Goal: Task Accomplishment & Management: Manage account settings

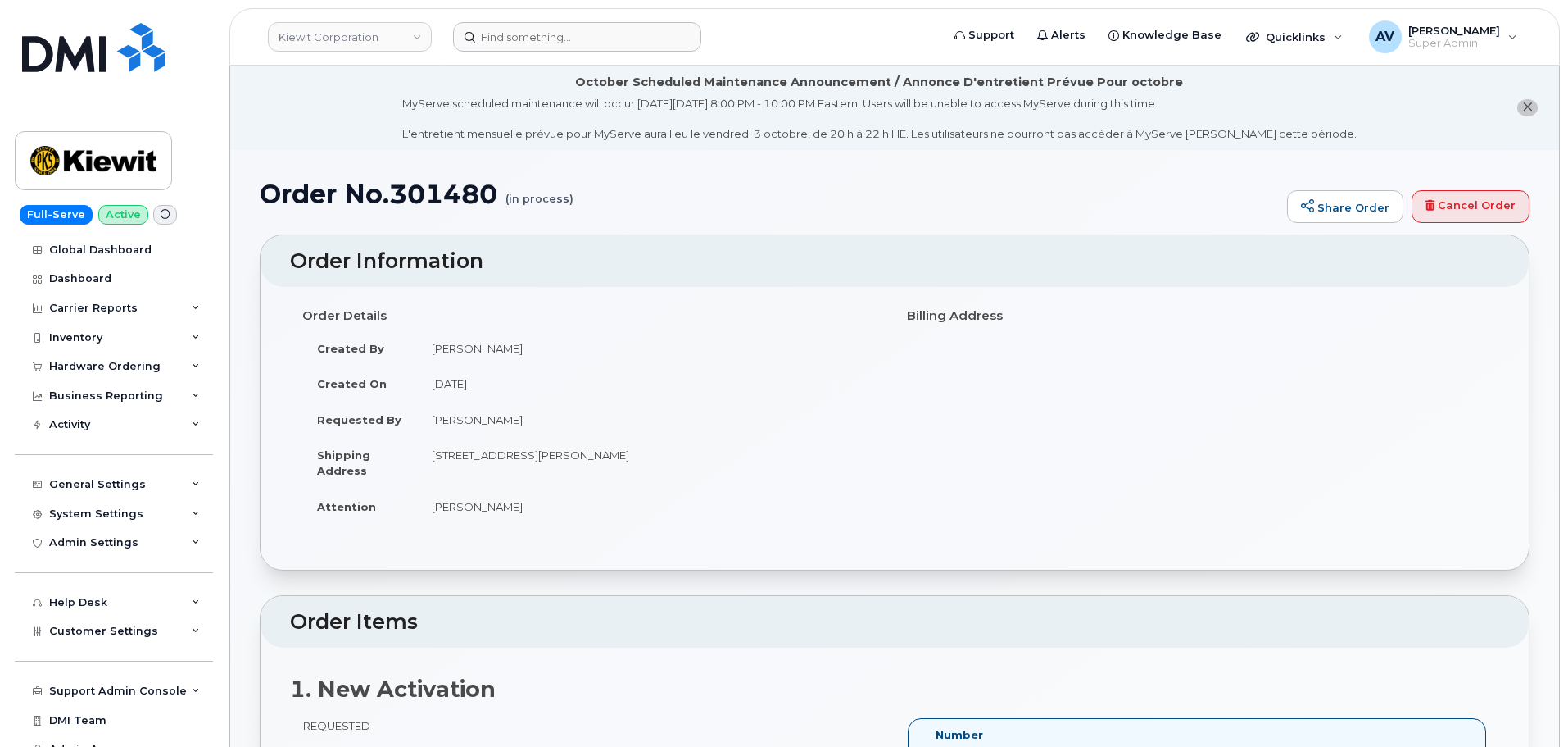
scroll to position [2541, 0]
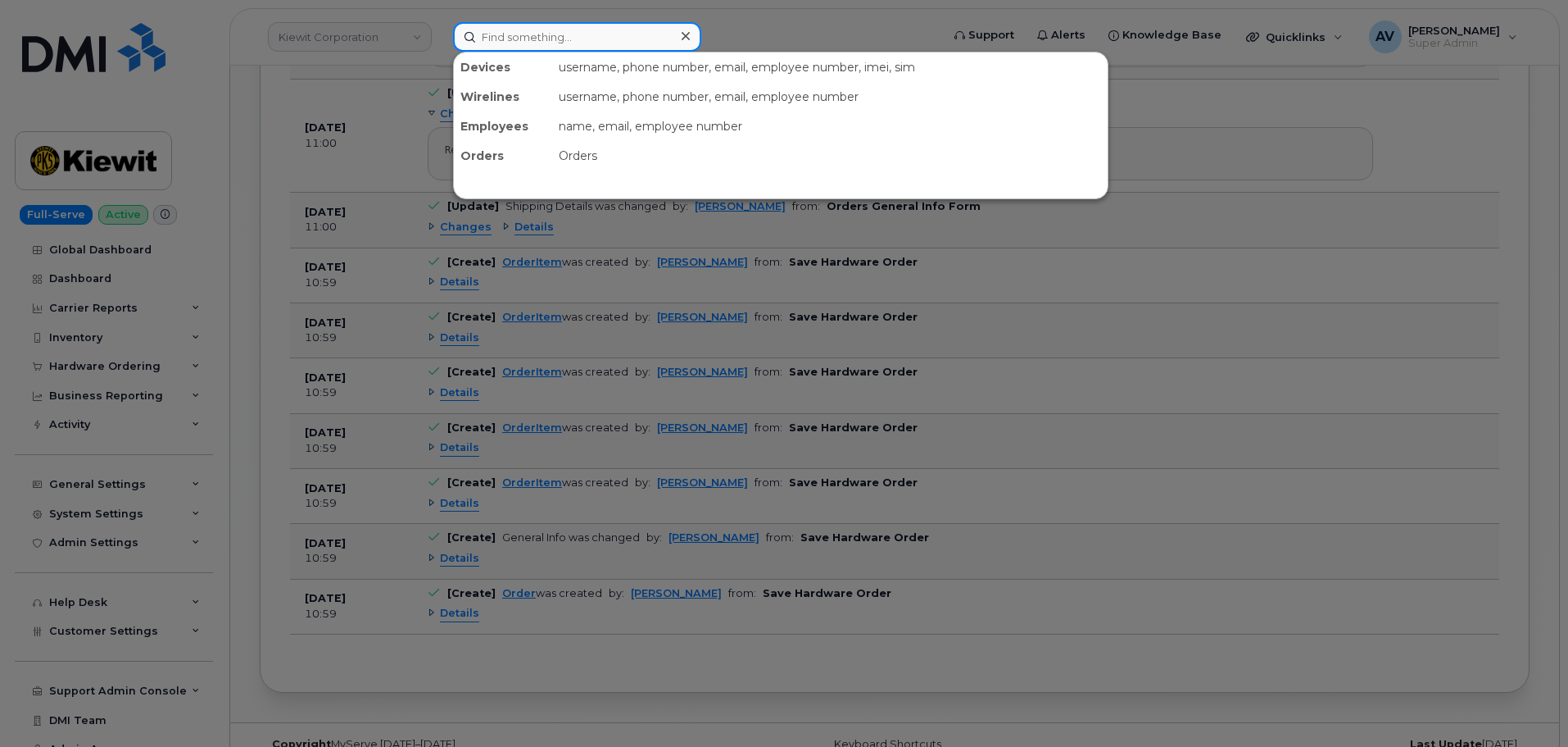
click at [603, 44] on input at bounding box center [577, 37] width 249 height 30
paste input "720) 827-3337"
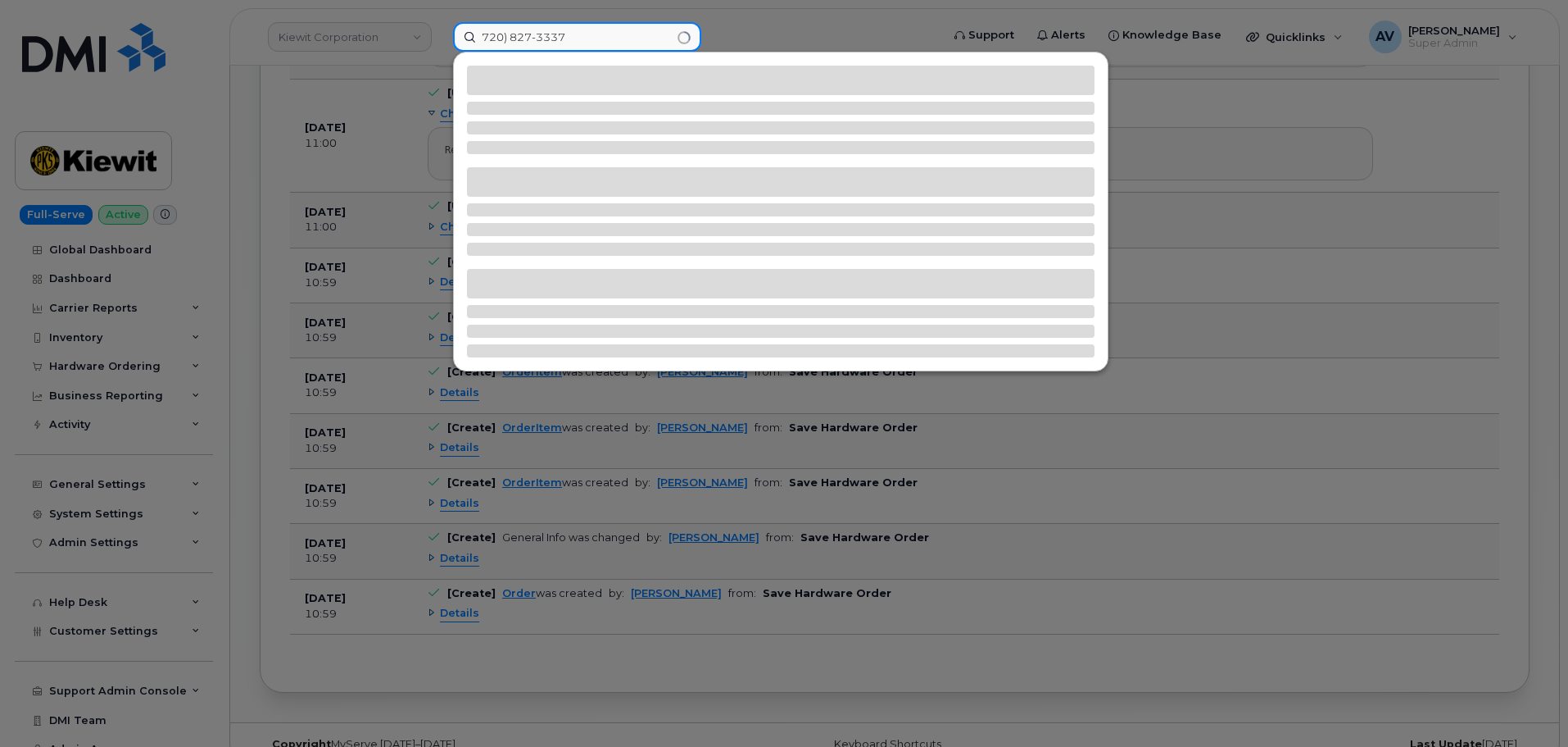
type input "720) 827-3337"
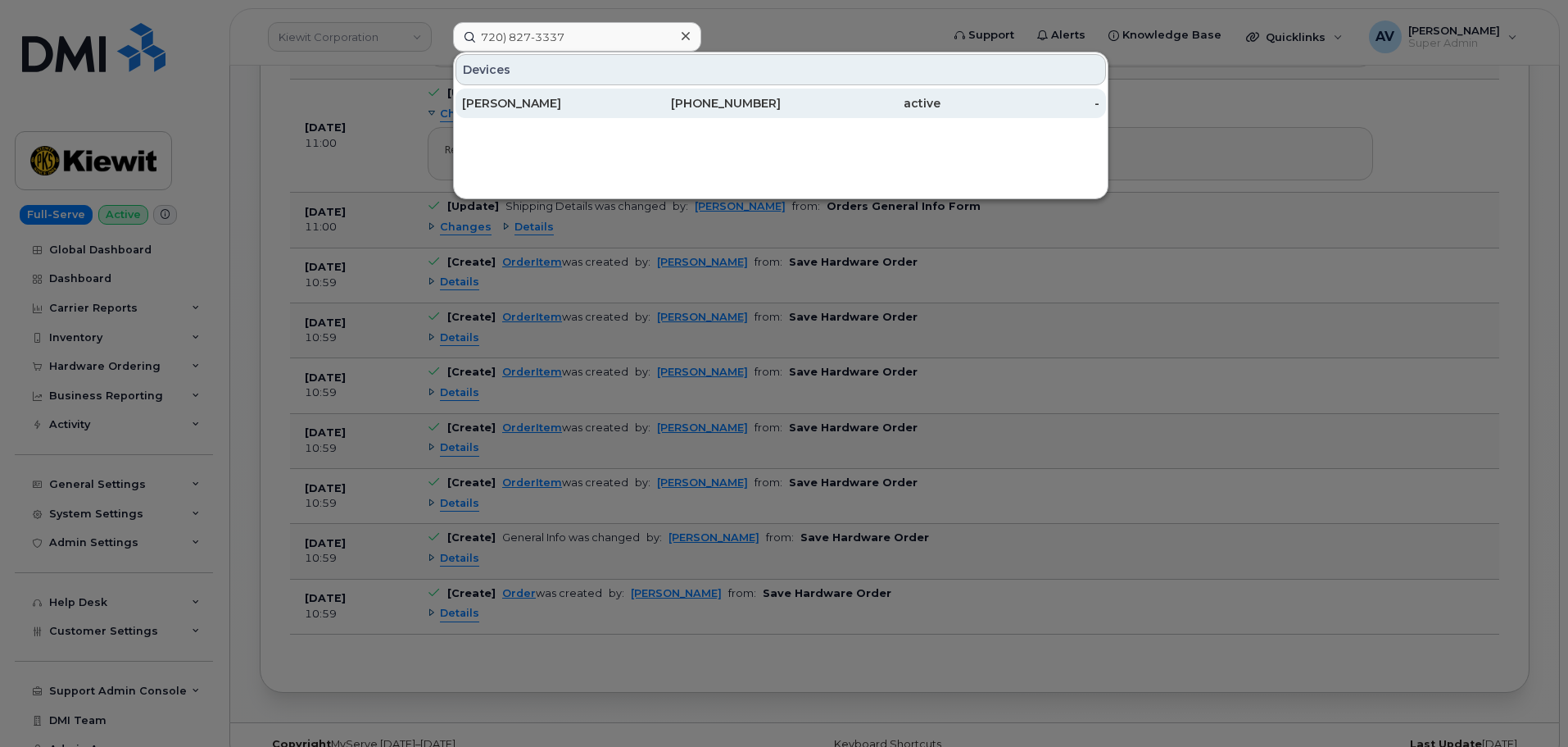
click at [603, 102] on div "Syed Ali" at bounding box center [541, 104] width 160 height 17
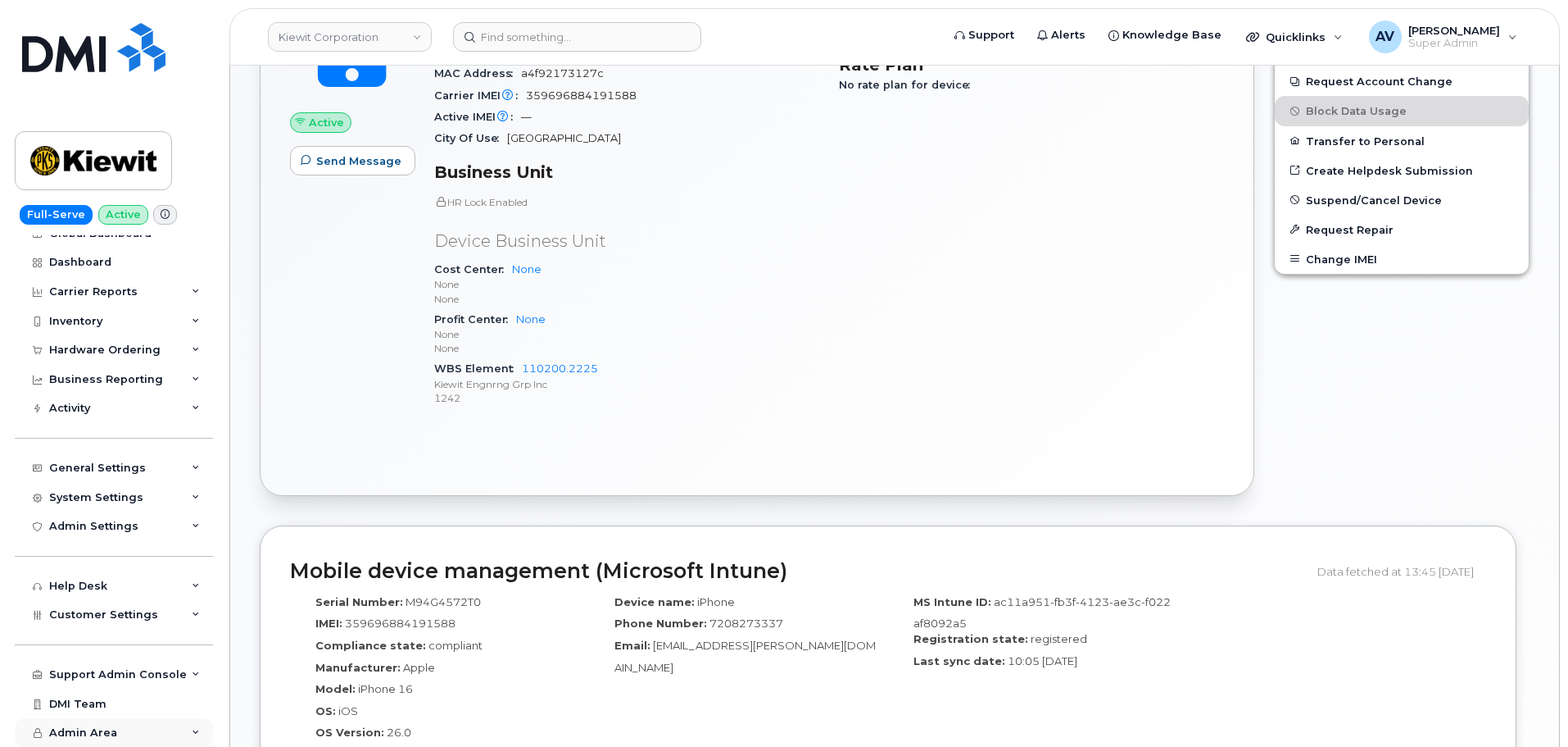
scroll to position [655, 0]
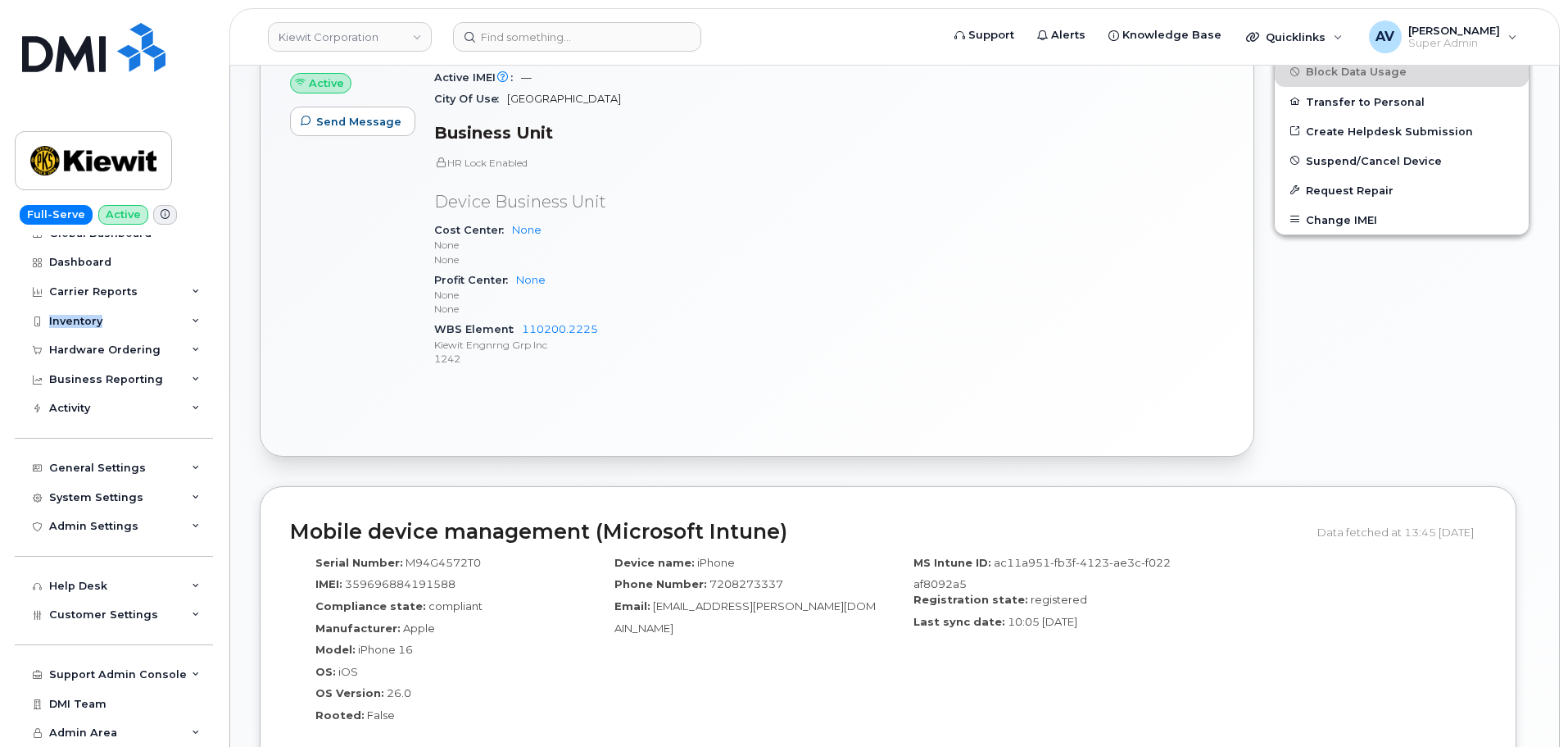
drag, startPoint x: 217, startPoint y: 319, endPoint x: 220, endPoint y: 279, distance: 40.1
click at [220, 279] on div "Full-Serve Active Global Dashboard Dashboard Carrier Reports Monthly Billing Da…" at bounding box center [111, 374] width 222 height 747
click at [278, 459] on div "720 827 3337 Last updated Sep 03, 2025 Active Send Message Device Details Devic…" at bounding box center [757, 136] width 1015 height 661
click at [113, 730] on span "Admin Area" at bounding box center [83, 732] width 68 height 12
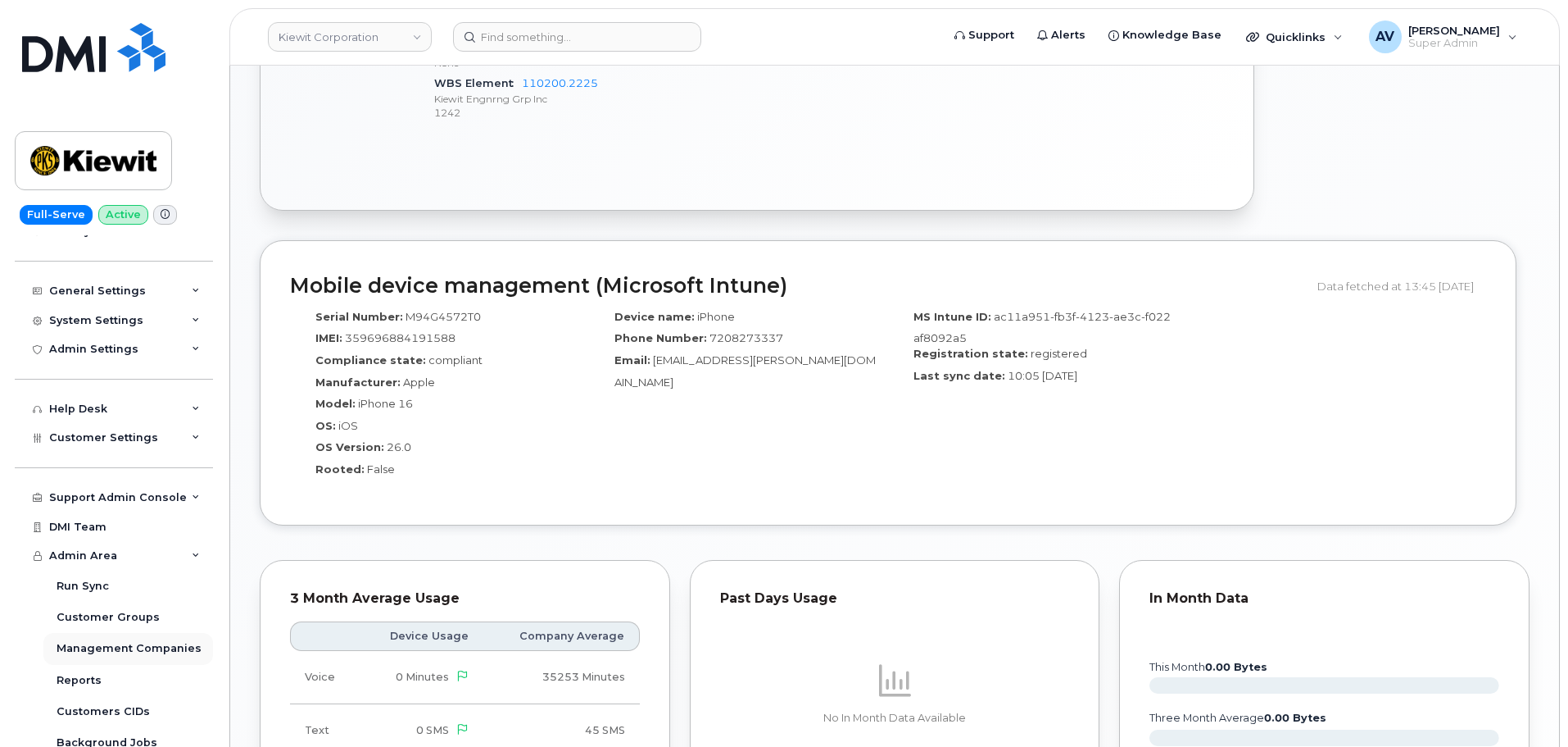
scroll to position [166, 0]
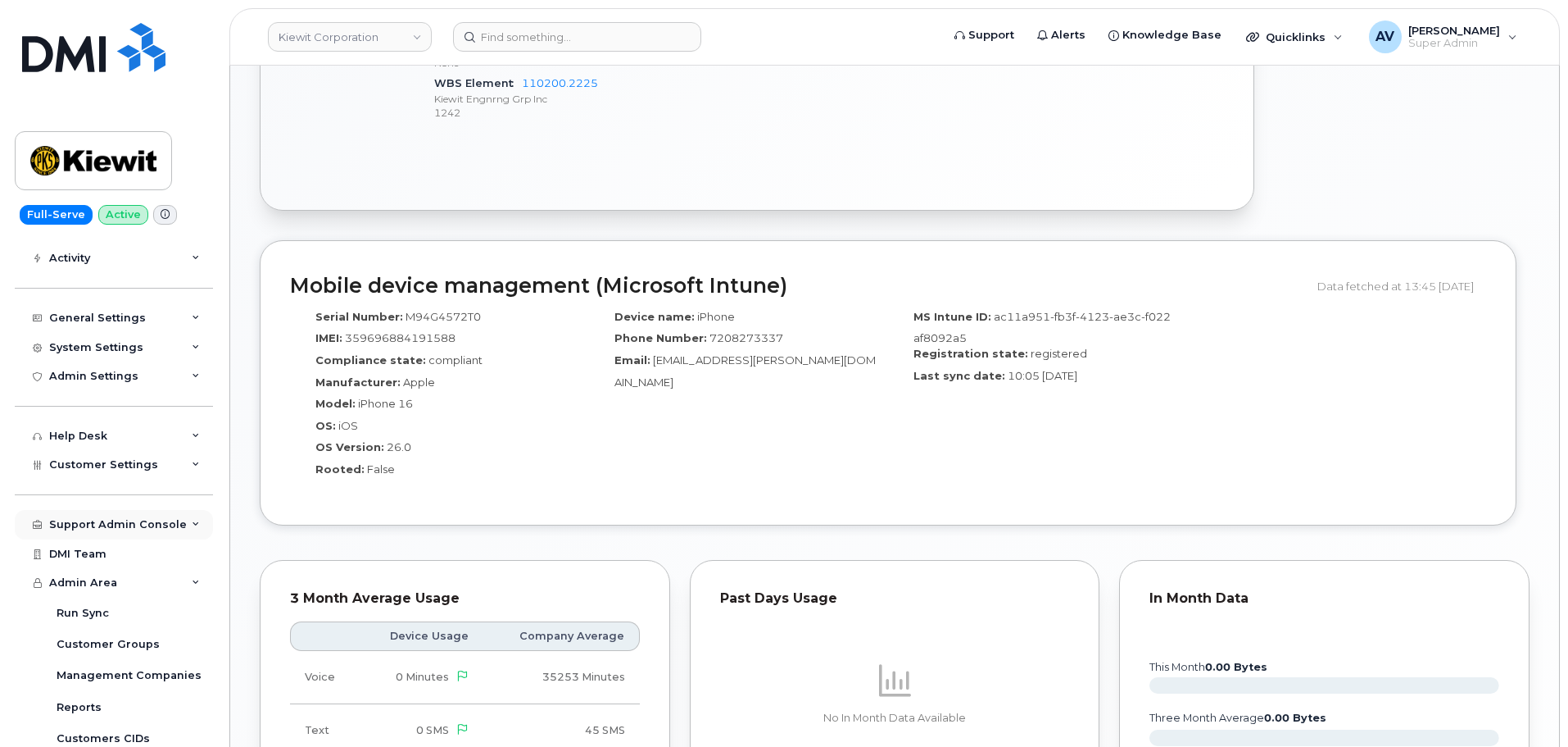
click at [186, 525] on div "Support Admin Console" at bounding box center [114, 524] width 199 height 30
click at [174, 379] on div "Admin Settings" at bounding box center [114, 376] width 199 height 30
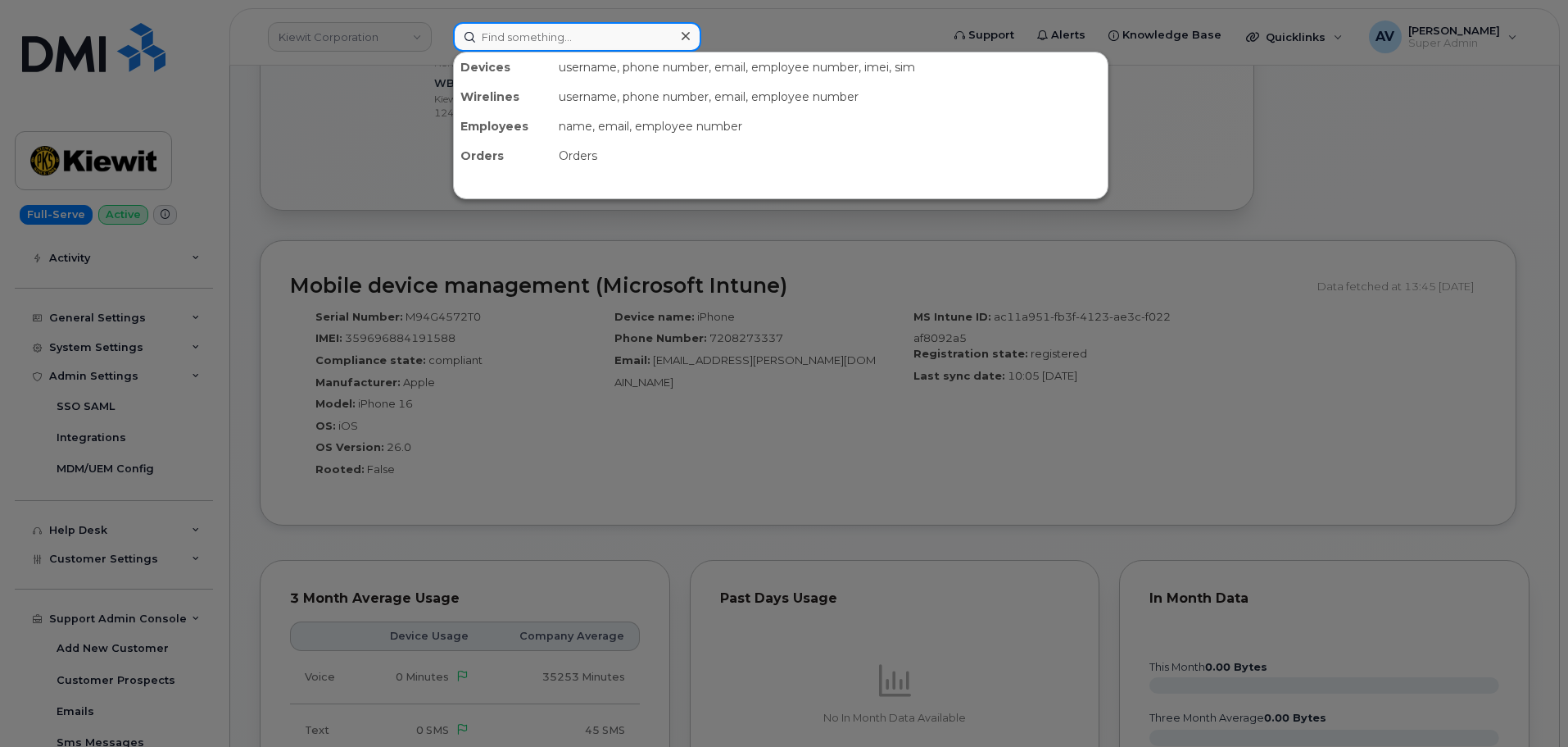
click at [621, 31] on input at bounding box center [577, 37] width 249 height 30
paste input "604-353-9928"
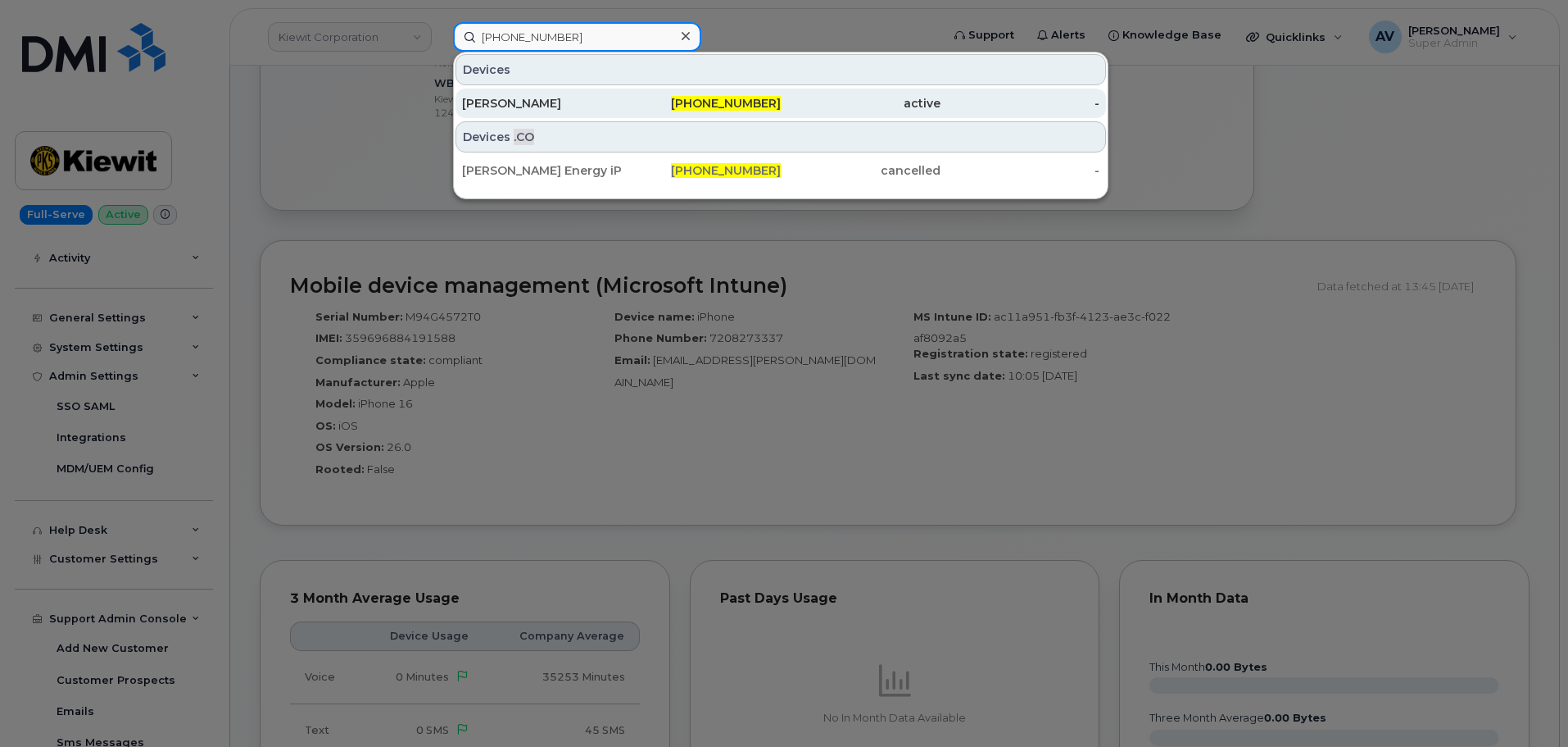
type input "604-353-9928"
click at [636, 108] on div "604-353-9928" at bounding box center [701, 104] width 160 height 17
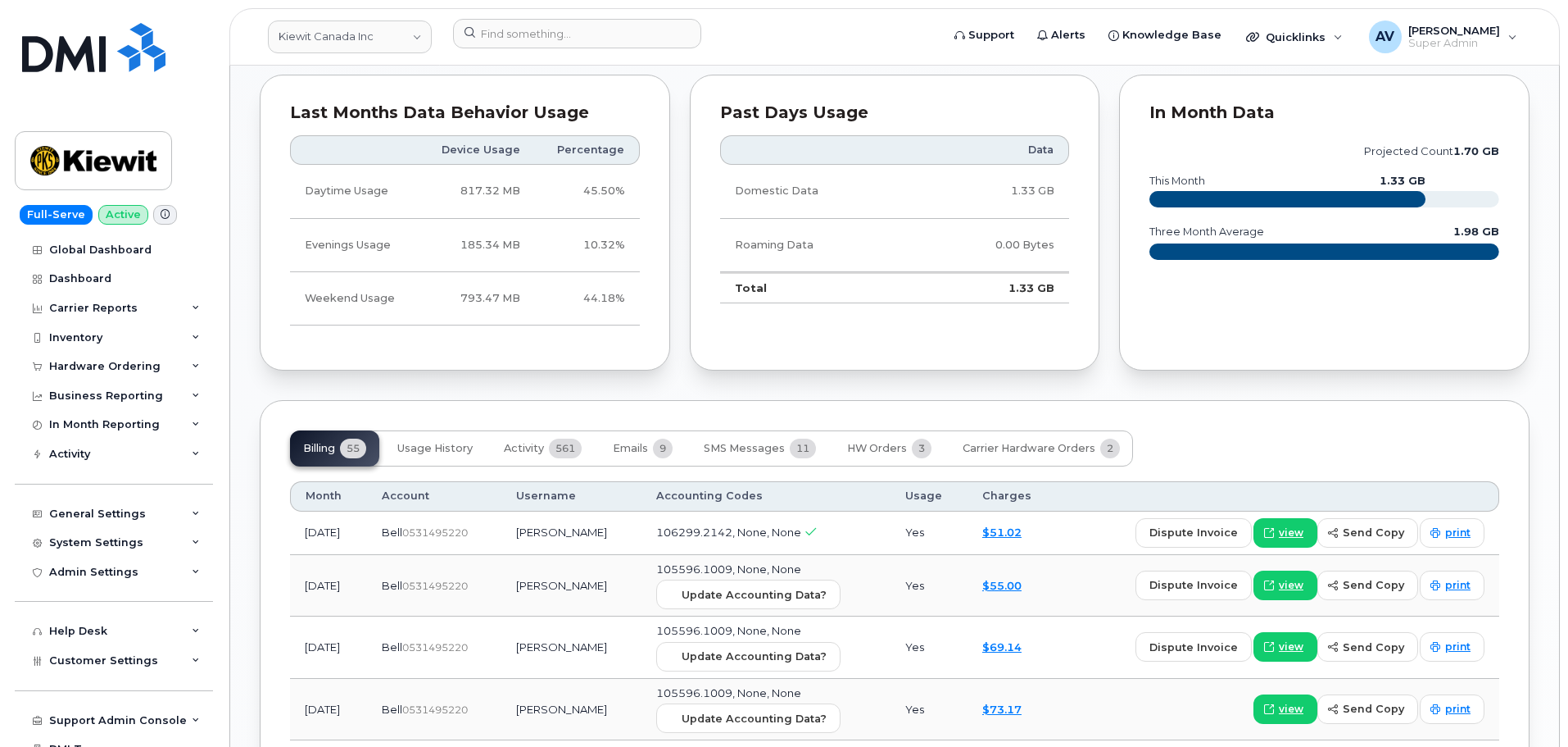
scroll to position [1476, 0]
click at [433, 441] on span "Usage History" at bounding box center [435, 447] width 76 height 13
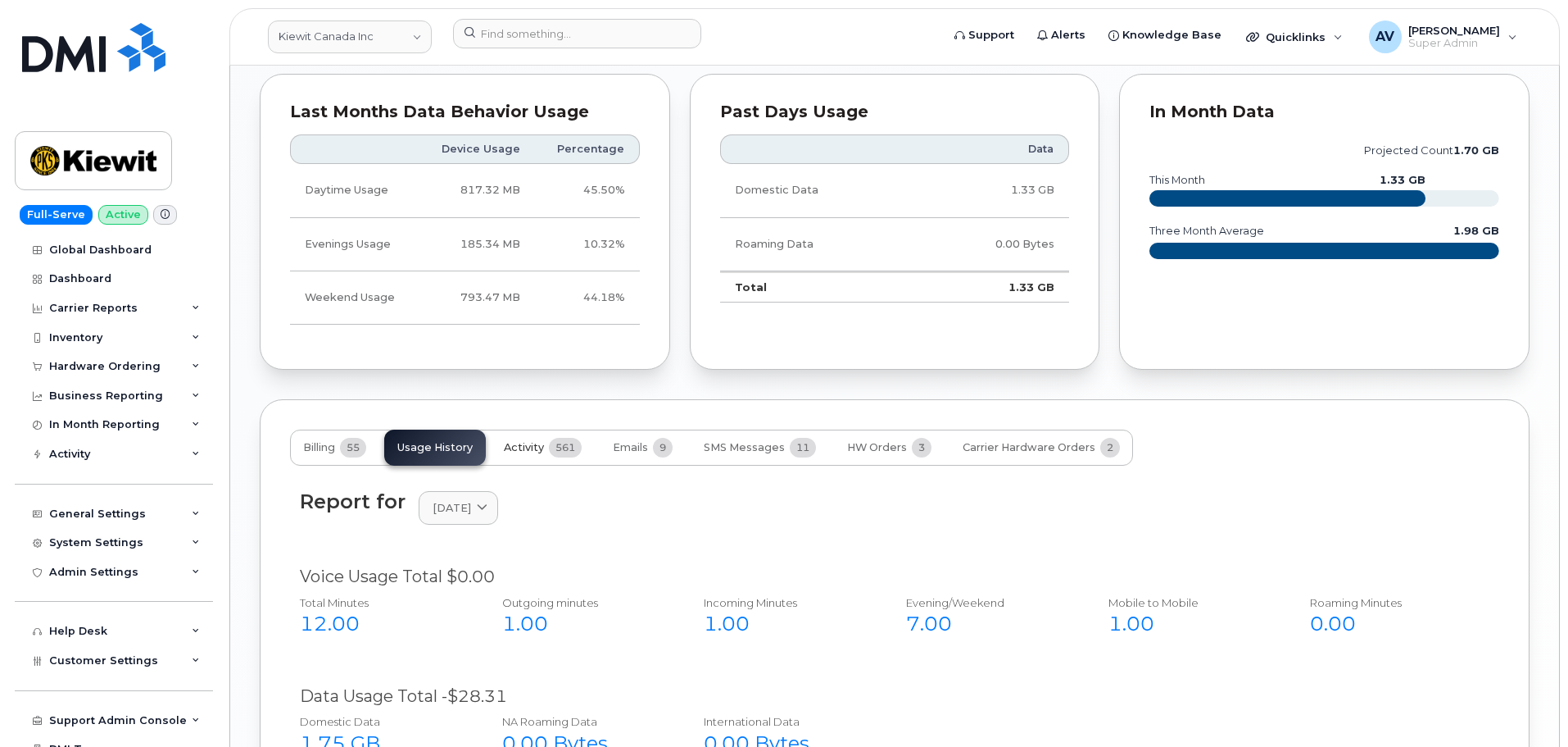
click at [529, 441] on span "Activity" at bounding box center [523, 447] width 40 height 13
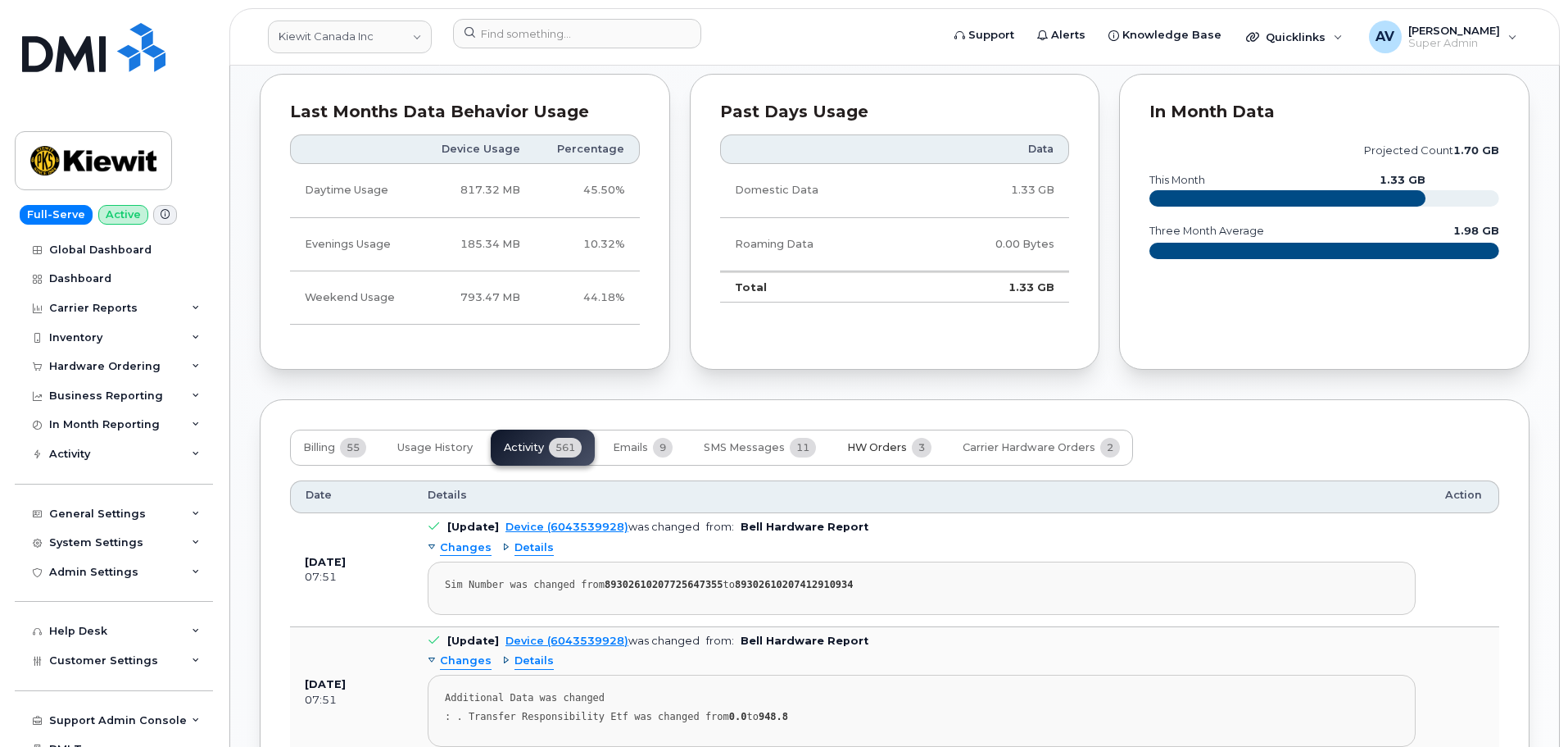
click at [856, 441] on span "HW Orders" at bounding box center [877, 447] width 60 height 13
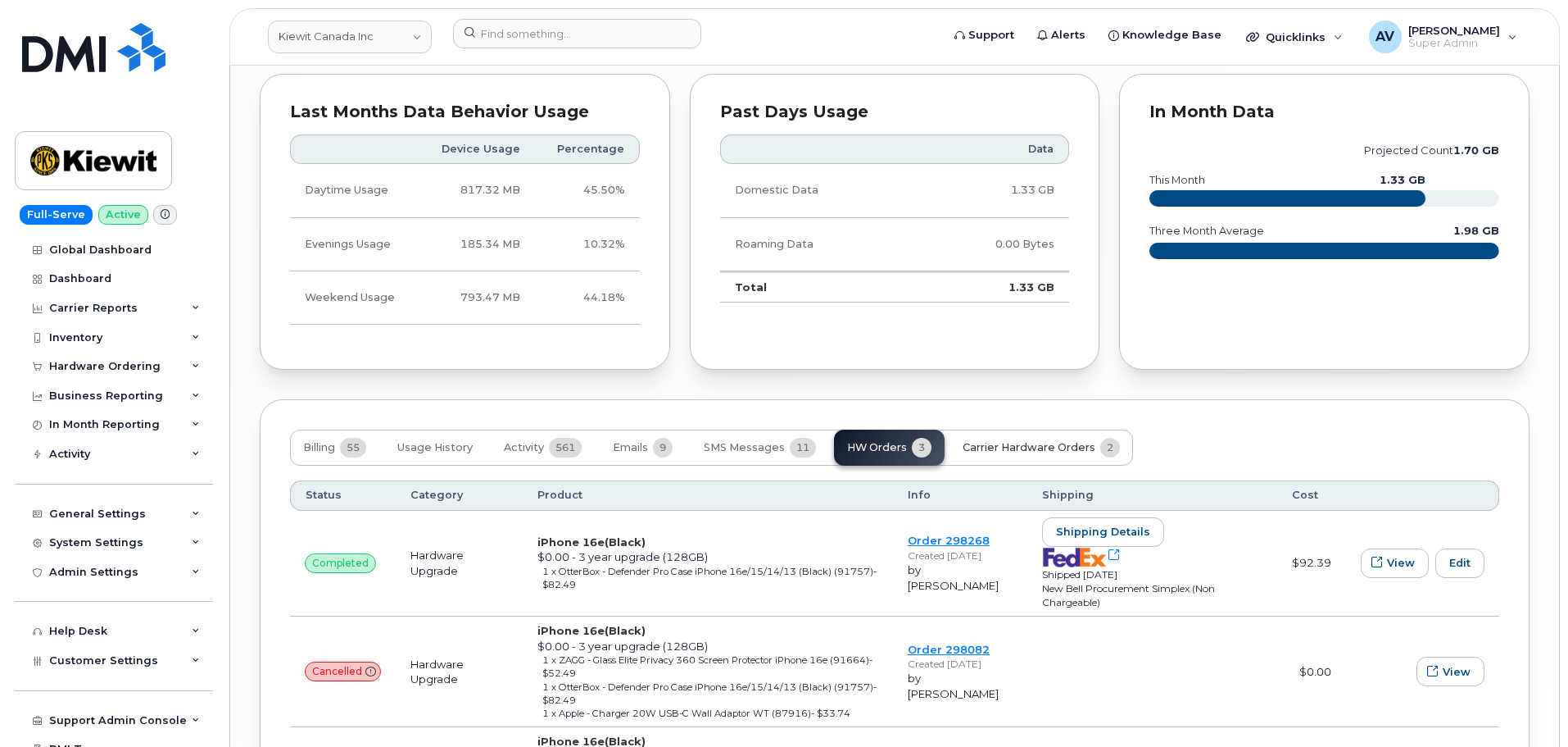
click at [973, 430] on button "Carrier Hardware Orders 2" at bounding box center [1041, 447] width 184 height 36
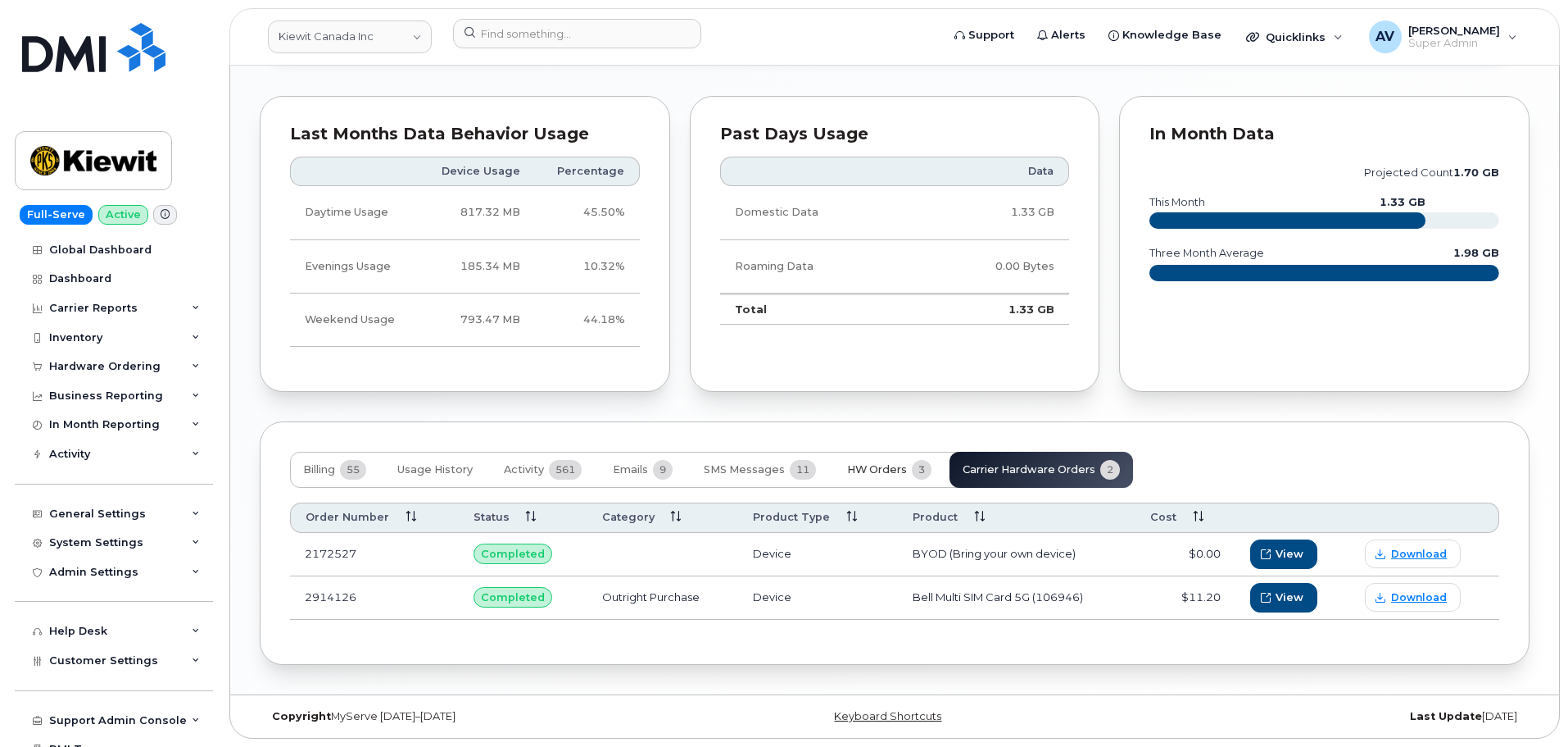
scroll to position [1438, 0]
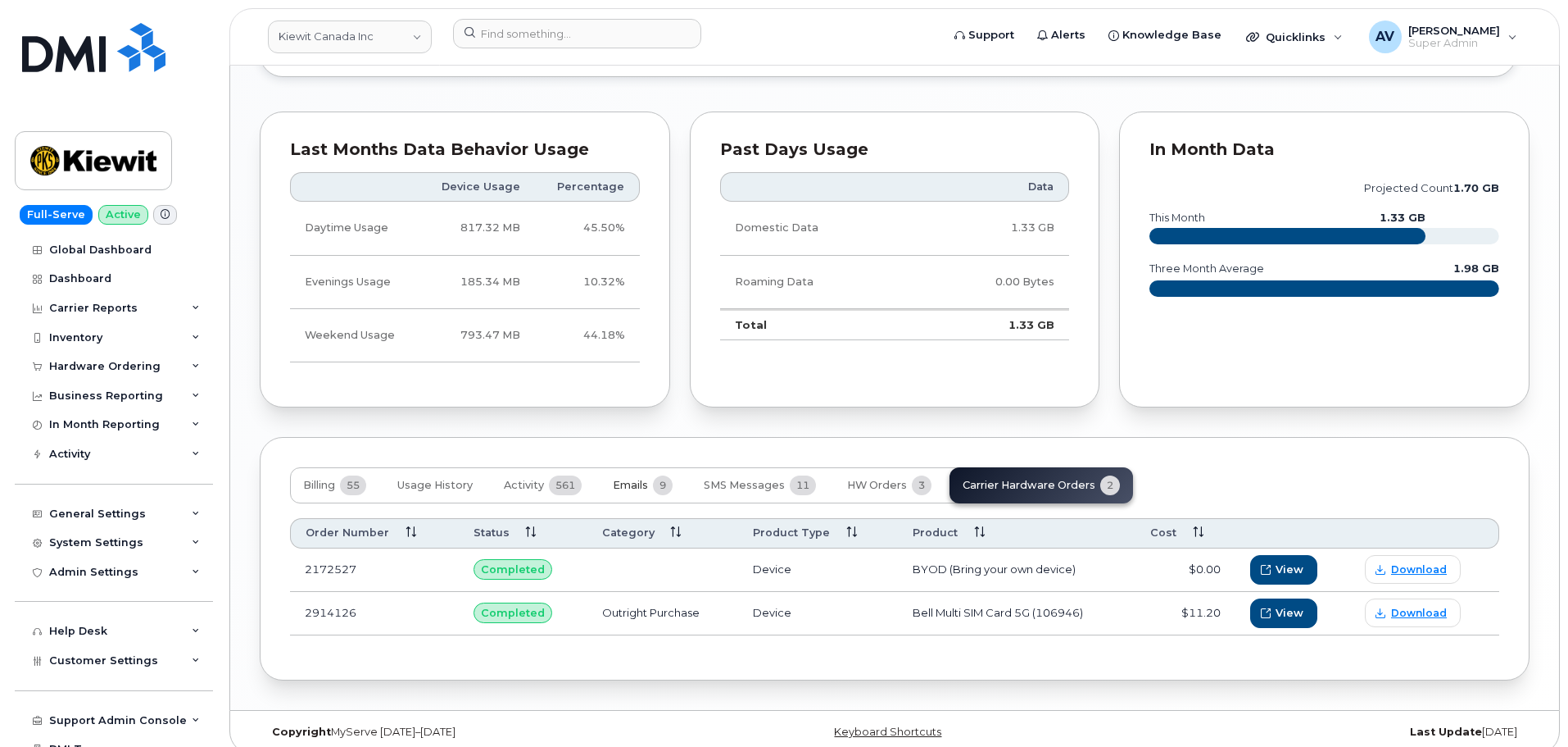
click at [626, 479] on span "Emails" at bounding box center [630, 485] width 35 height 13
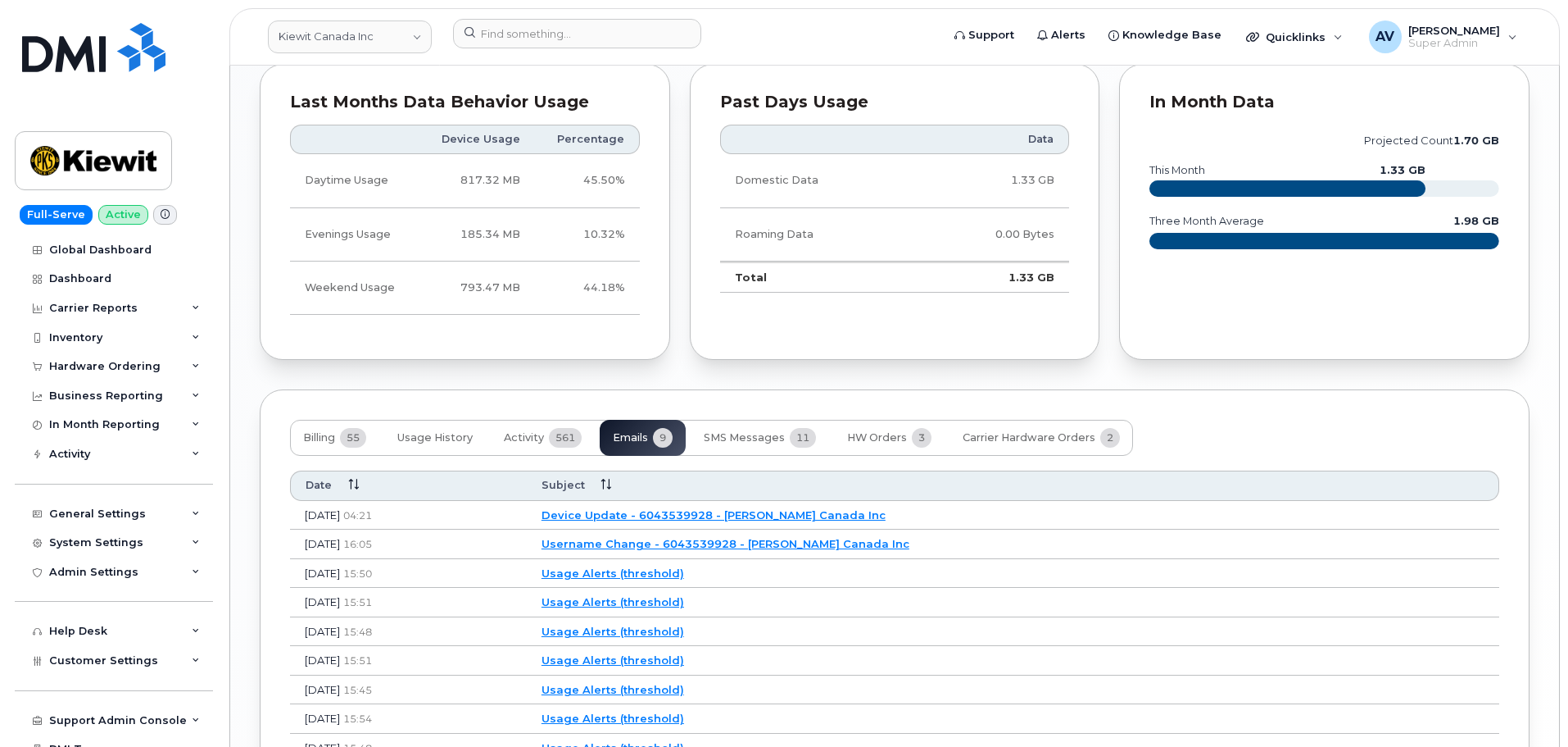
scroll to position [1204, 0]
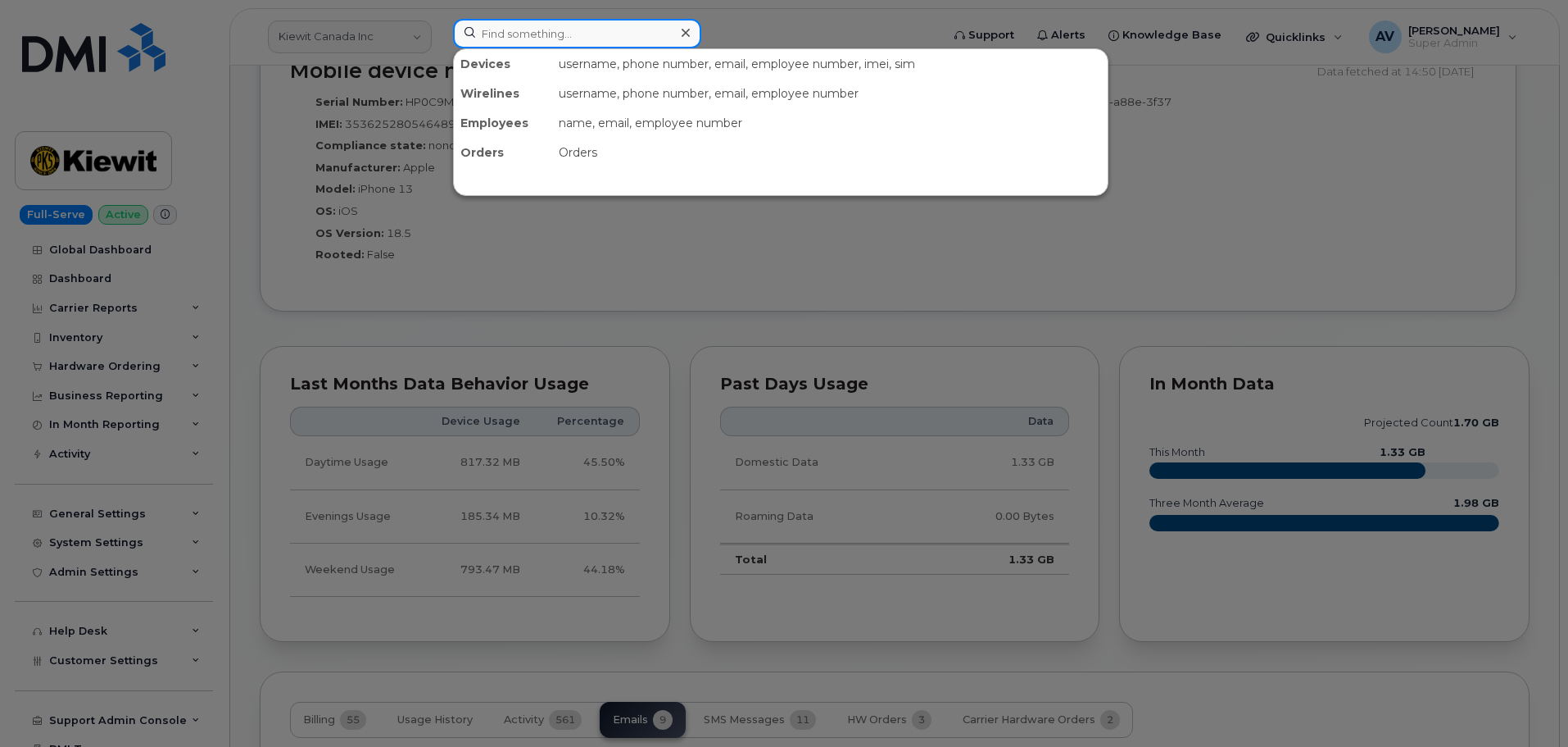
click at [601, 27] on input at bounding box center [577, 33] width 249 height 30
paste input "Celestial Barrera-Lopez"
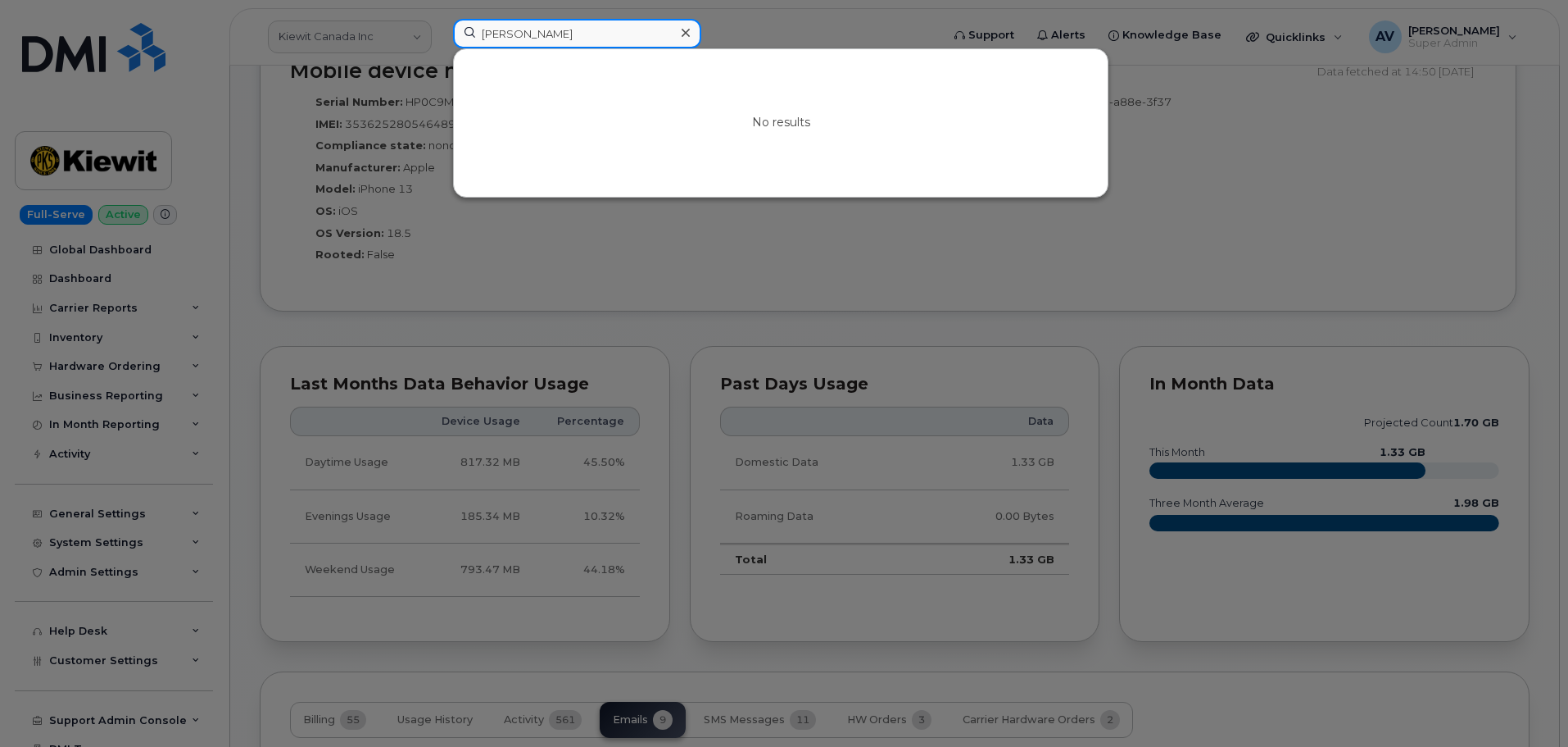
click at [574, 32] on input "Barrera-Lopez" at bounding box center [577, 33] width 249 height 30
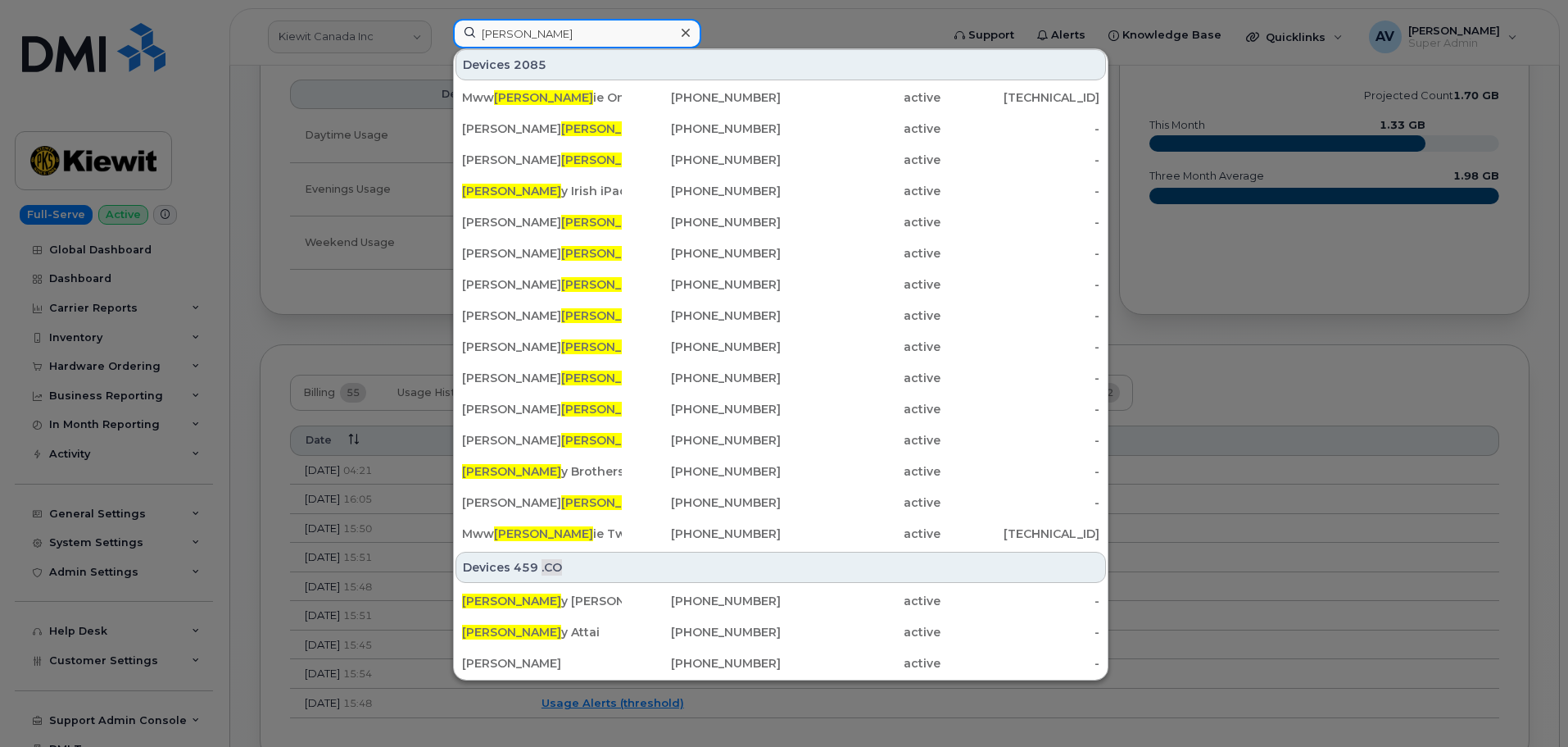
scroll to position [1531, 0]
drag, startPoint x: 562, startPoint y: 36, endPoint x: 449, endPoint y: 25, distance: 113.5
click at [449, 25] on div "Barr Customers 3 #239 — Barr icades & Signs Ltd #10261 — Béton Barr ette inc. #…" at bounding box center [691, 36] width 503 height 36
paste input "Celestial Barrera-Lopez"
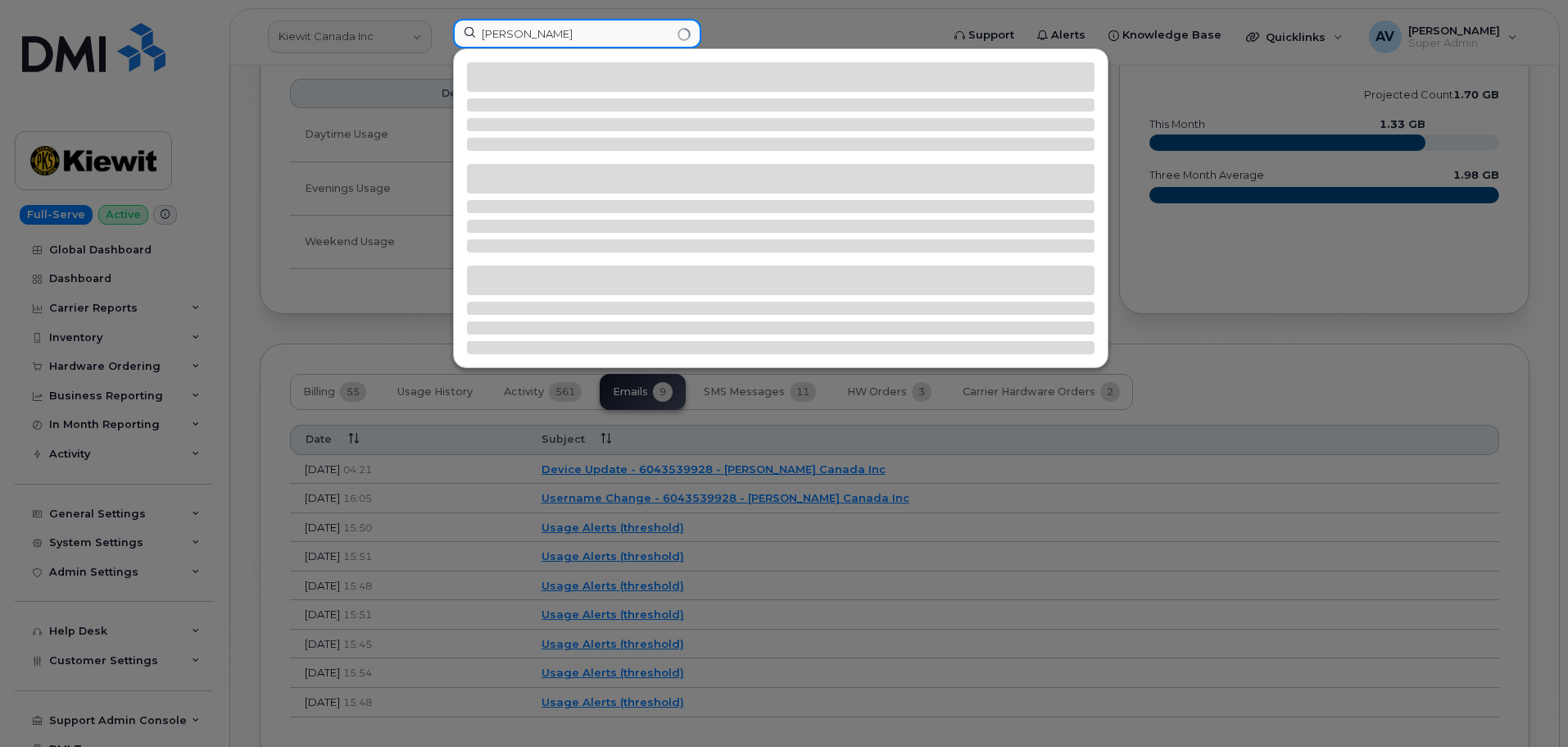
scroll to position [0, 0]
drag, startPoint x: 620, startPoint y: 31, endPoint x: 530, endPoint y: 34, distance: 90.0
click at [530, 34] on input "Celestial Barrera-Lopez" at bounding box center [577, 33] width 249 height 30
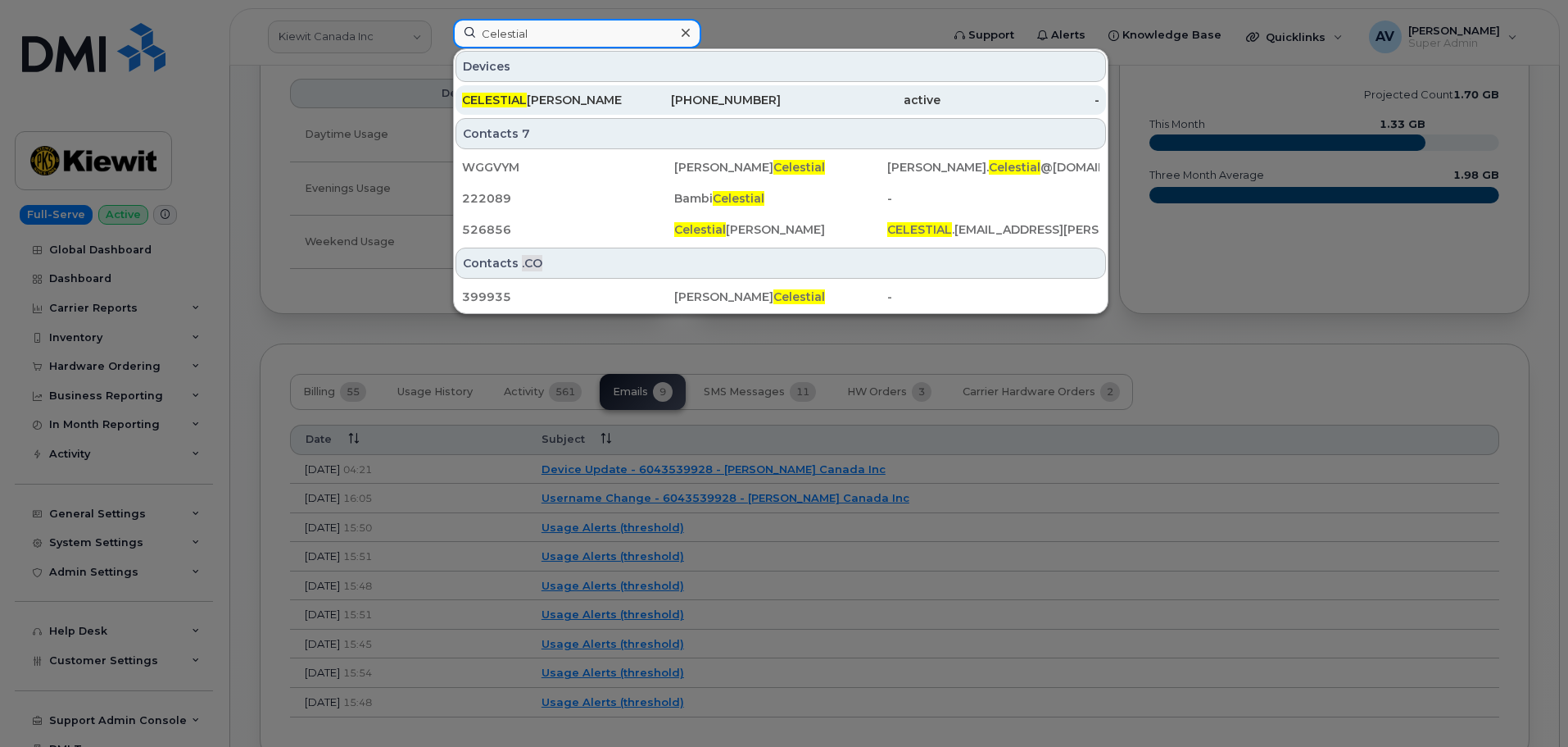
type input "Celestial"
click at [656, 100] on div "201-832-0307" at bounding box center [701, 100] width 160 height 17
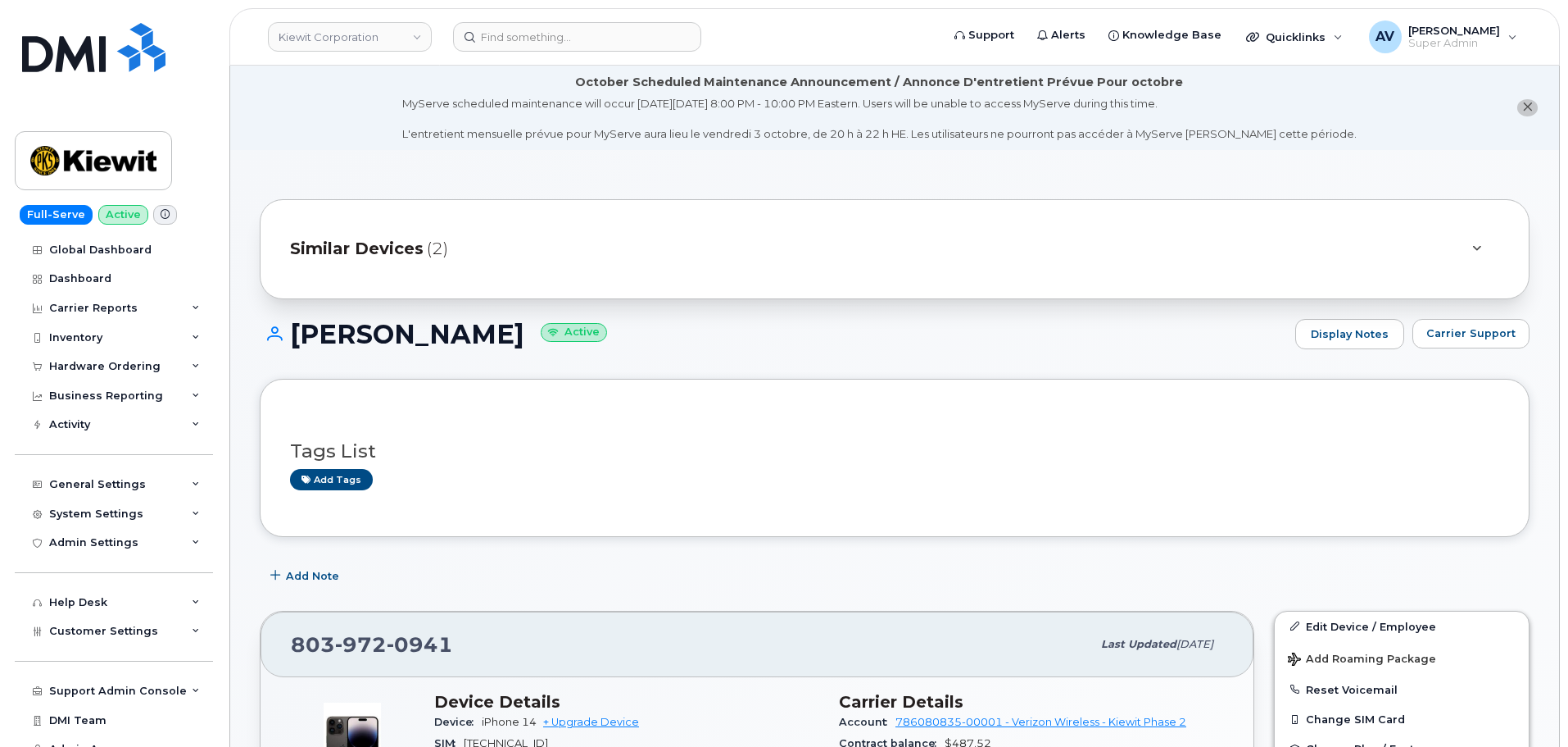
scroll to position [655, 0]
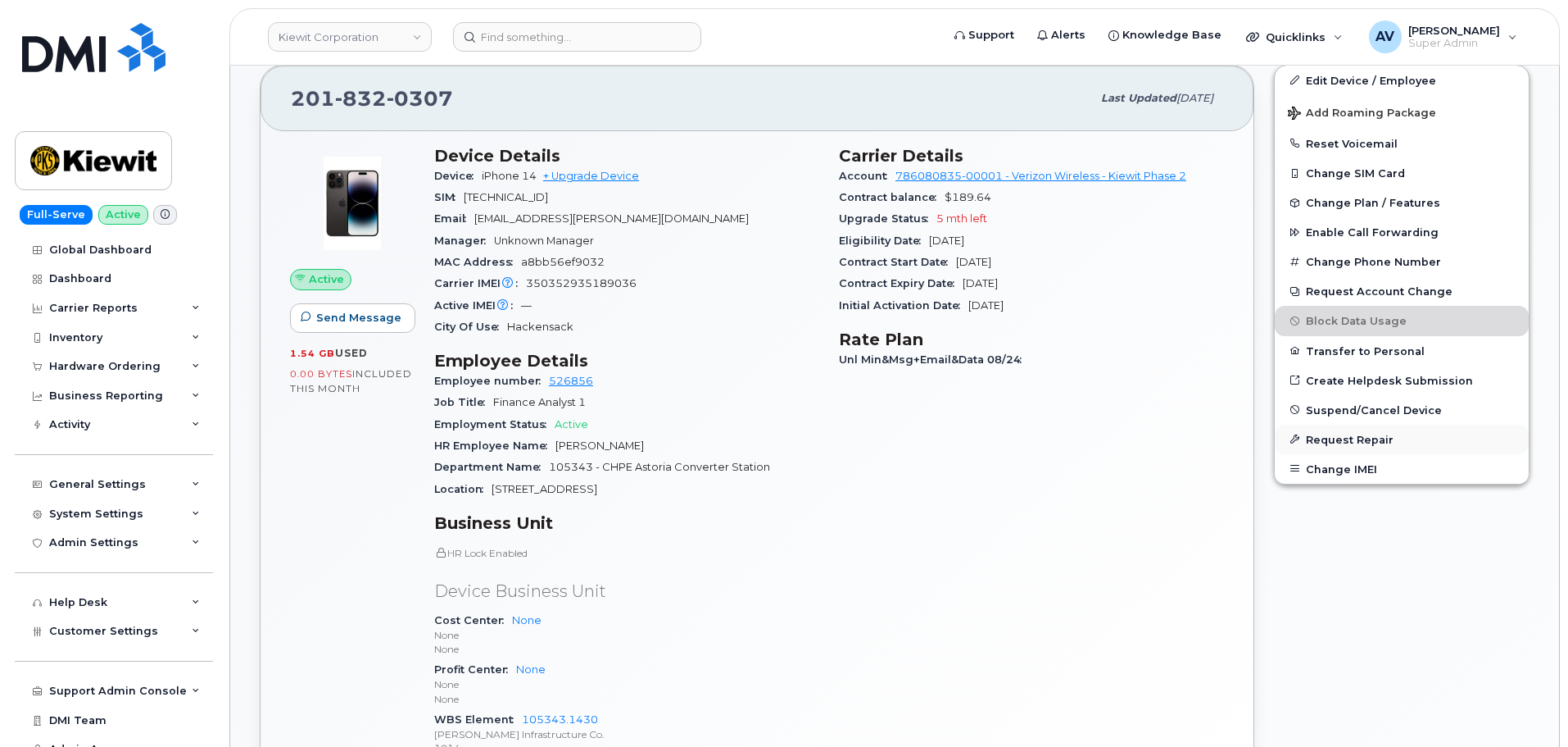
scroll to position [410, 0]
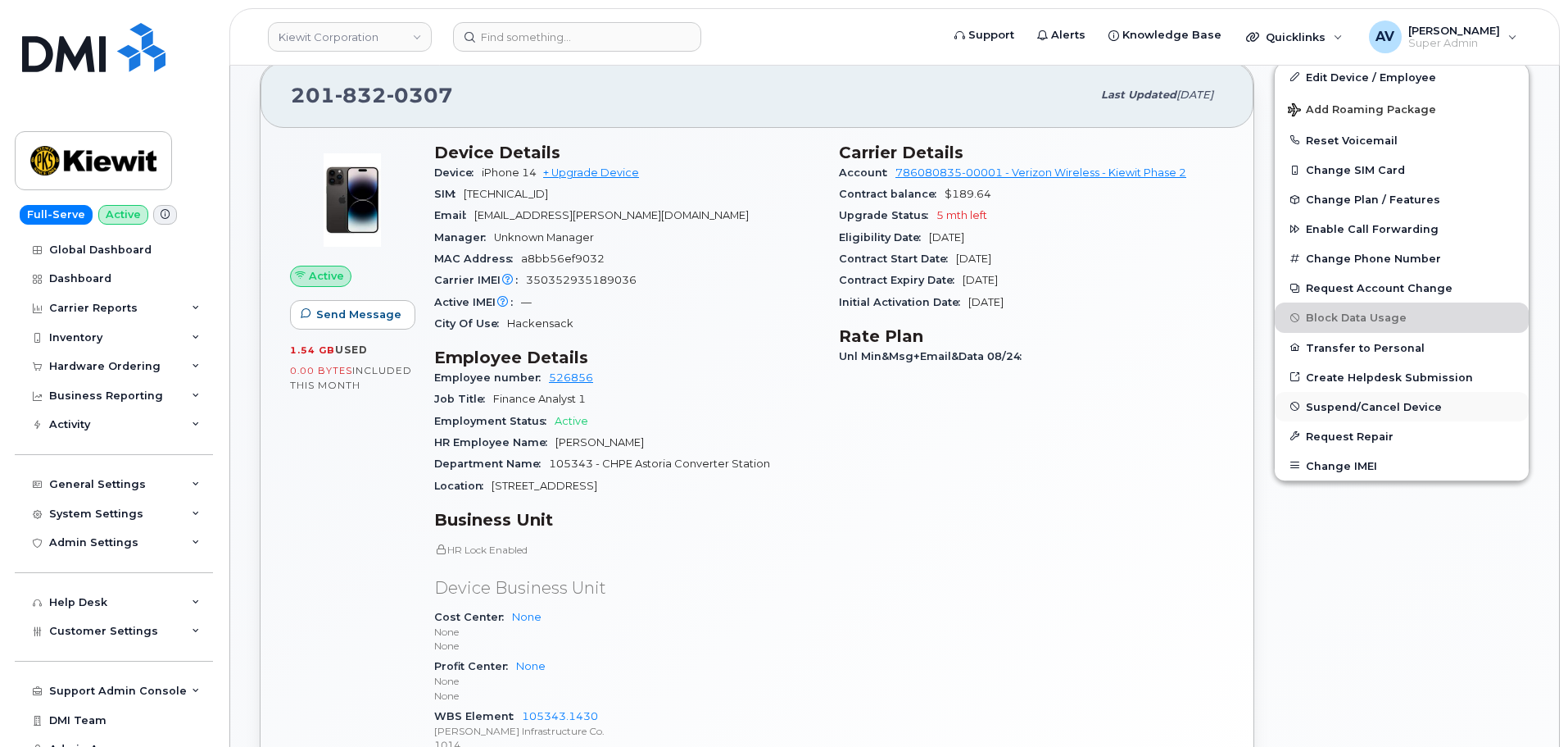
click at [1367, 402] on span "Suspend/Cancel Device" at bounding box center [1373, 406] width 136 height 12
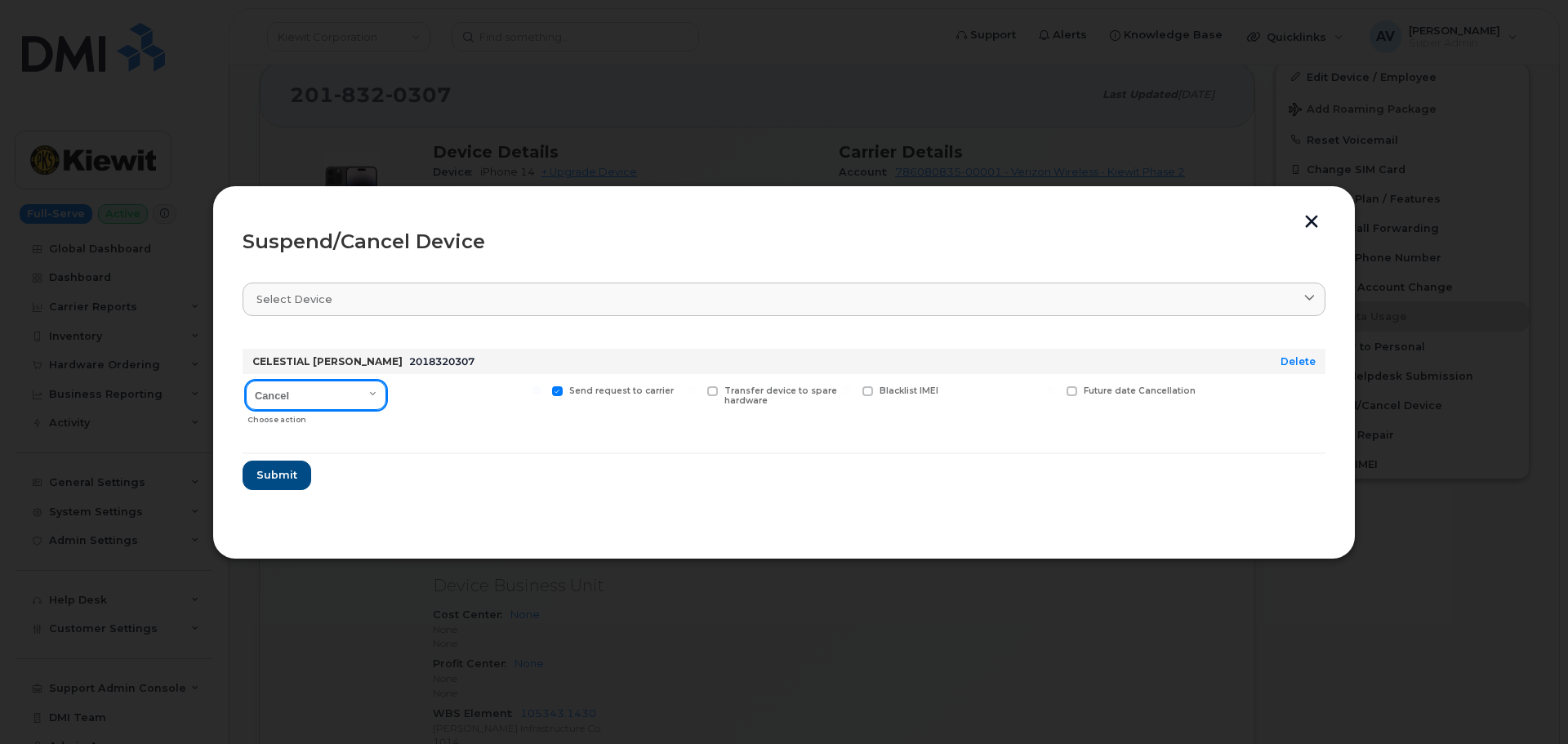
drag, startPoint x: 294, startPoint y: 391, endPoint x: 284, endPoint y: 396, distance: 11.2
click at [294, 391] on select "Cancel Suspend - Reduced Rate Suspend - Full Rate Suspend - Lost Device/Stolen …" at bounding box center [316, 395] width 140 height 29
select select "[object Object]"
click at [246, 380] on select "Cancel Suspend - Reduced Rate Suspend - Full Rate Suspend - Lost Device/Stolen …" at bounding box center [316, 395] width 140 height 29
click at [285, 479] on span "Submit" at bounding box center [276, 474] width 41 height 16
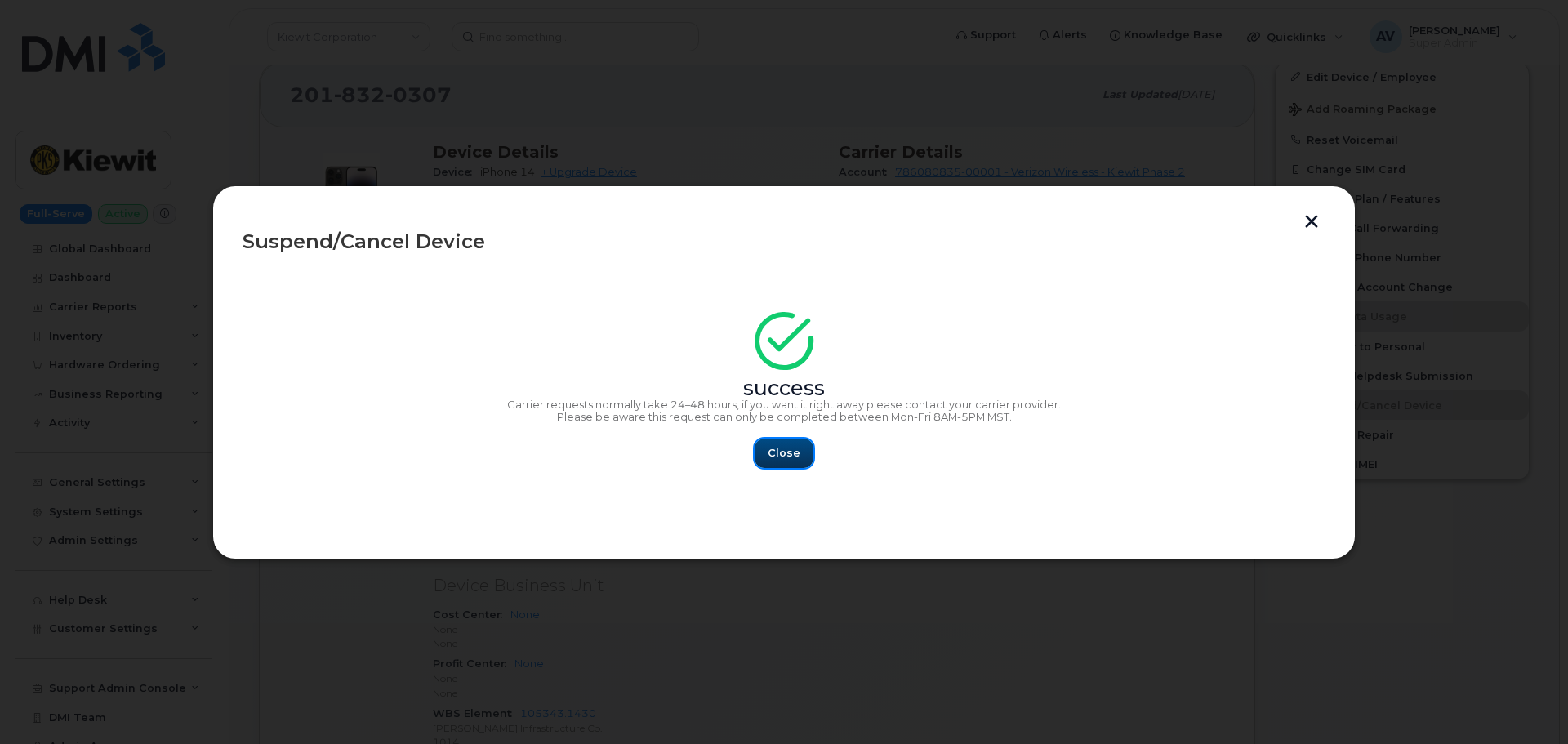
click at [810, 446] on button "Close" at bounding box center [784, 453] width 59 height 29
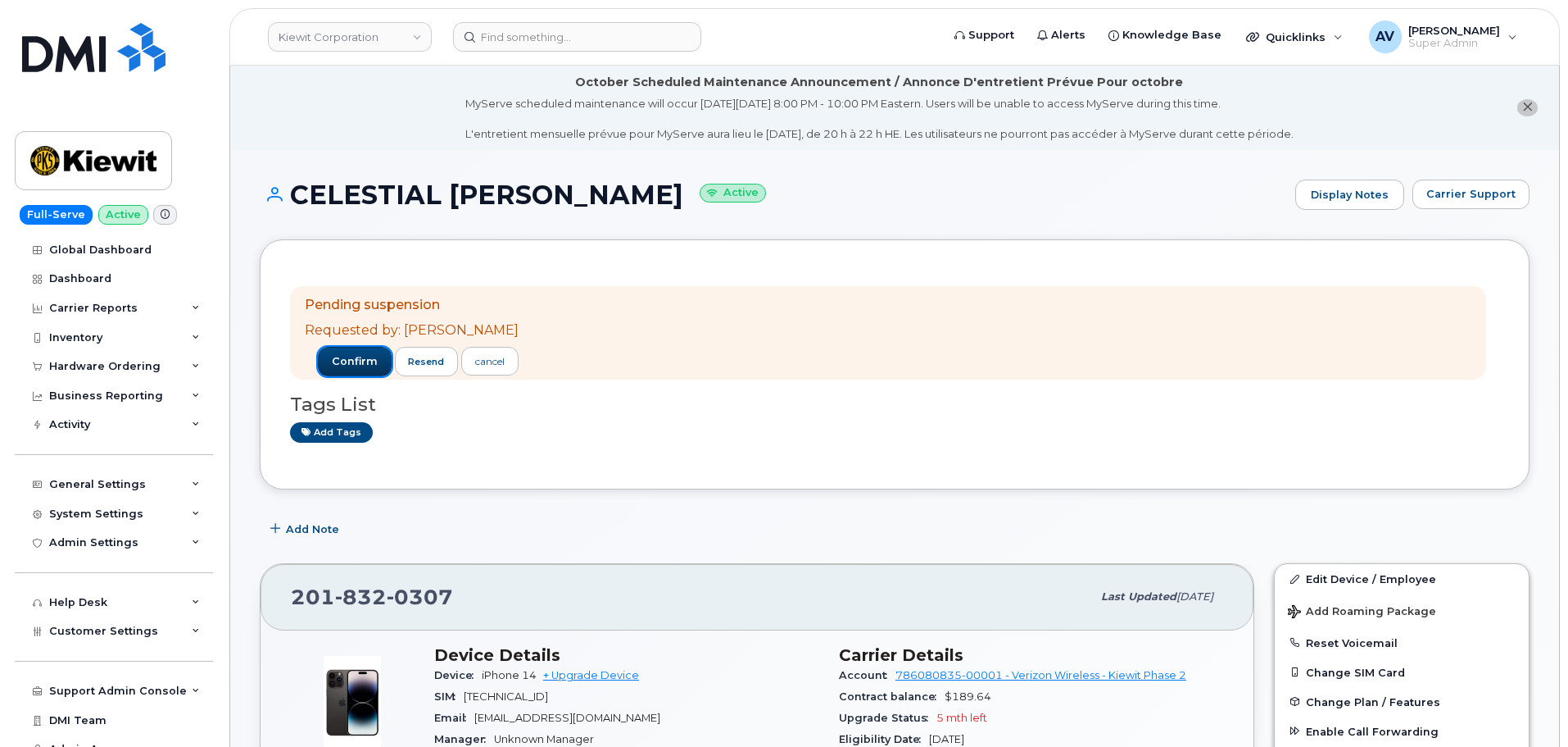
click at [348, 365] on span "confirm" at bounding box center [355, 361] width 46 height 15
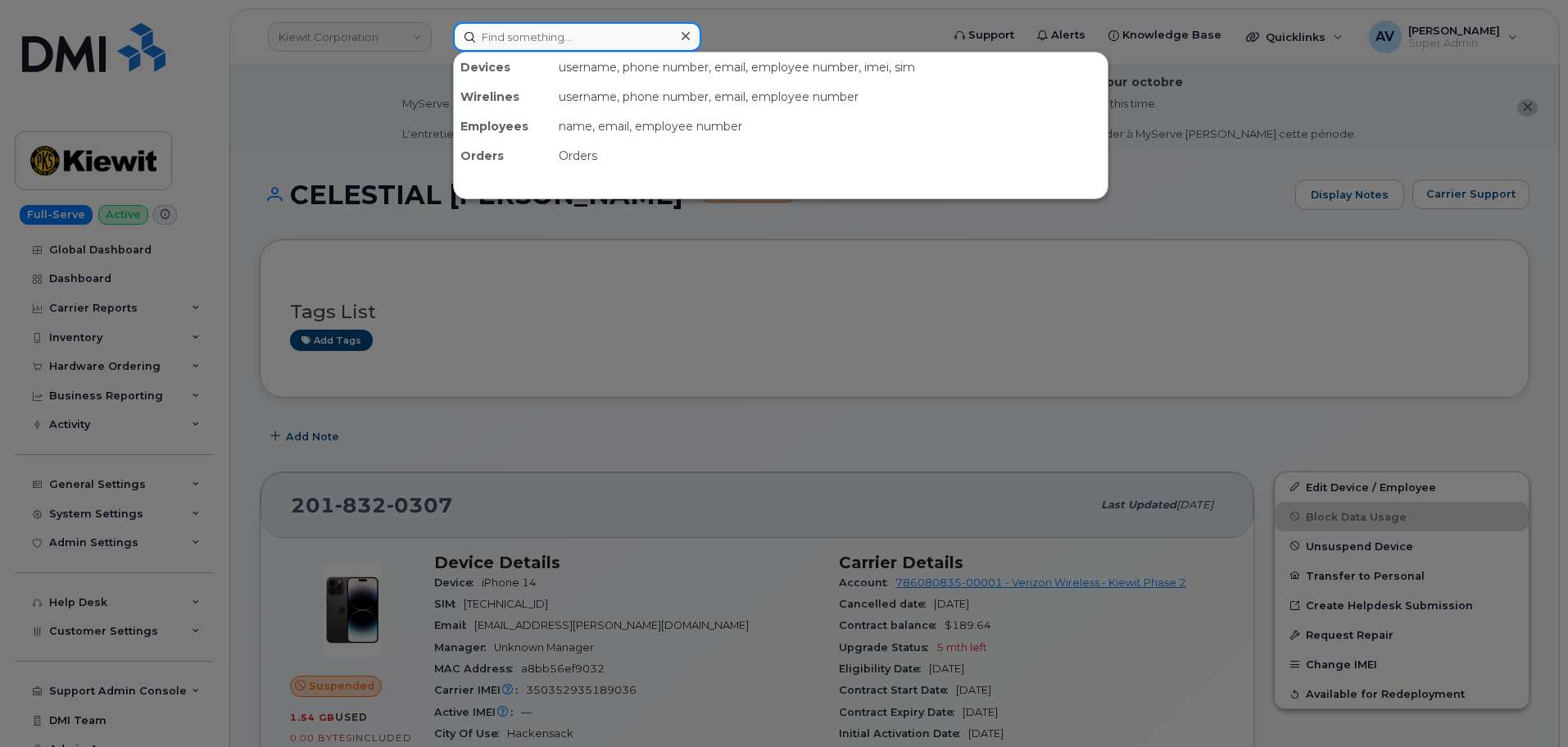
click at [565, 32] on input at bounding box center [577, 37] width 249 height 30
paste input "[PHONE_NUMBER]"
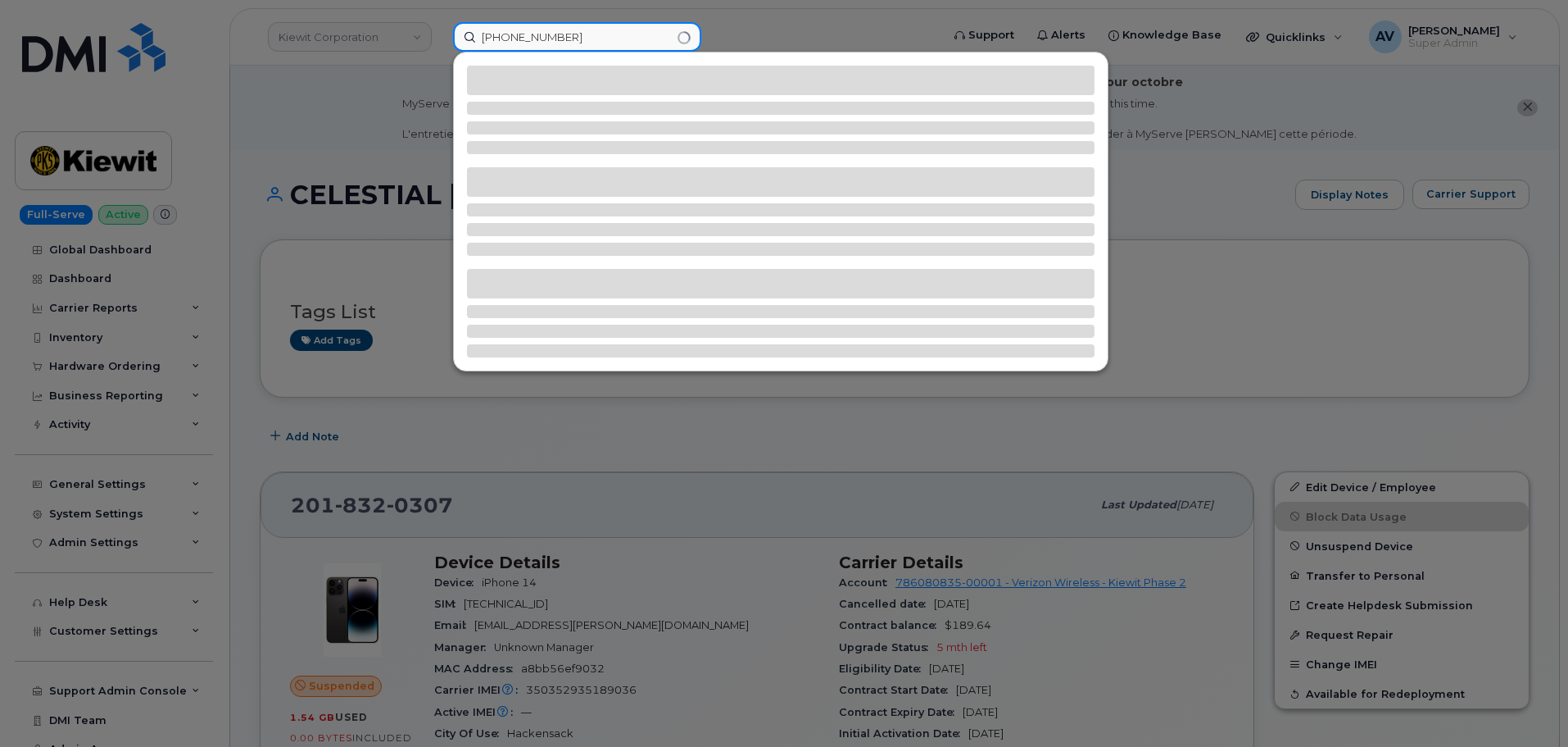
type input "[PHONE_NUMBER]"
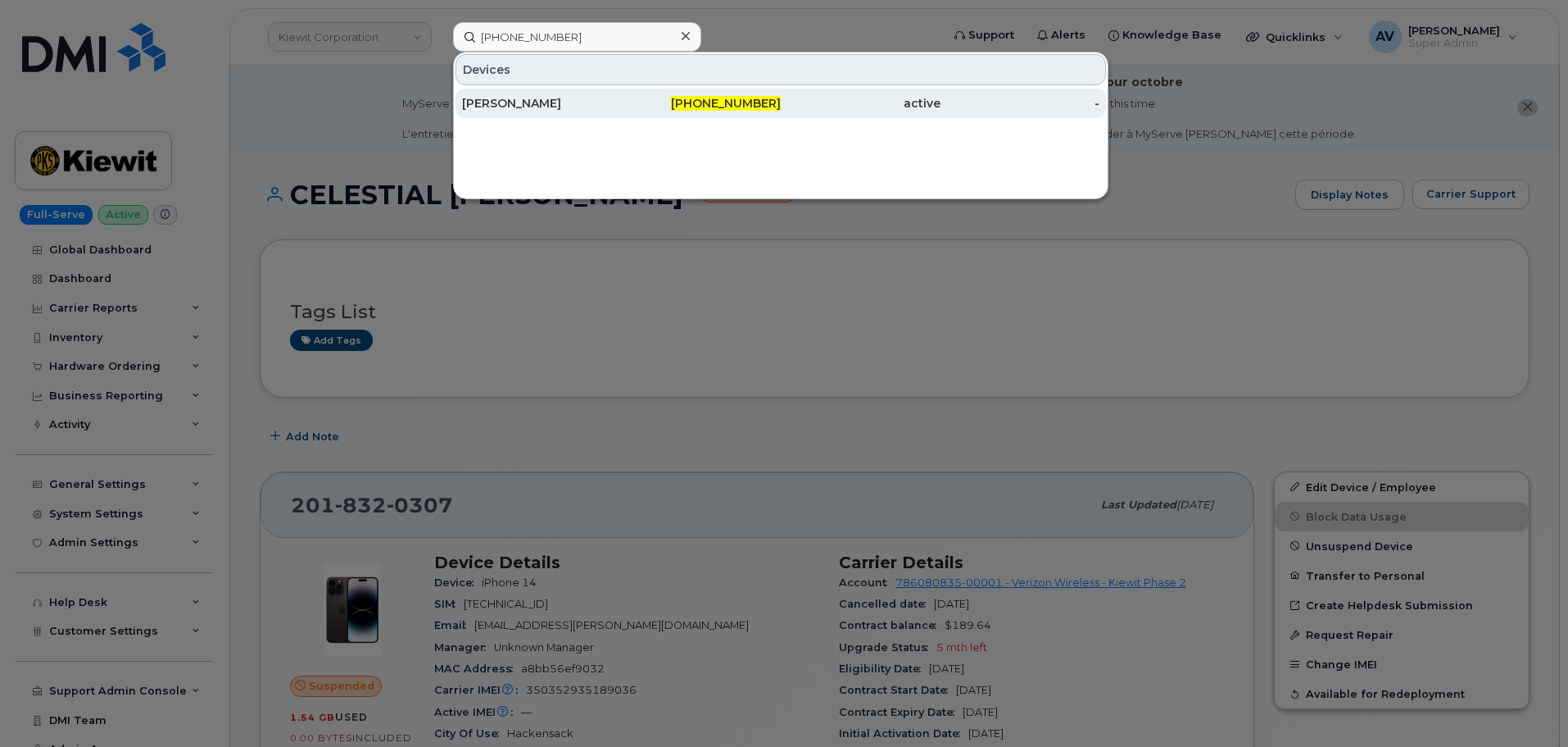
click at [632, 103] on div "[PHONE_NUMBER]" at bounding box center [701, 104] width 160 height 17
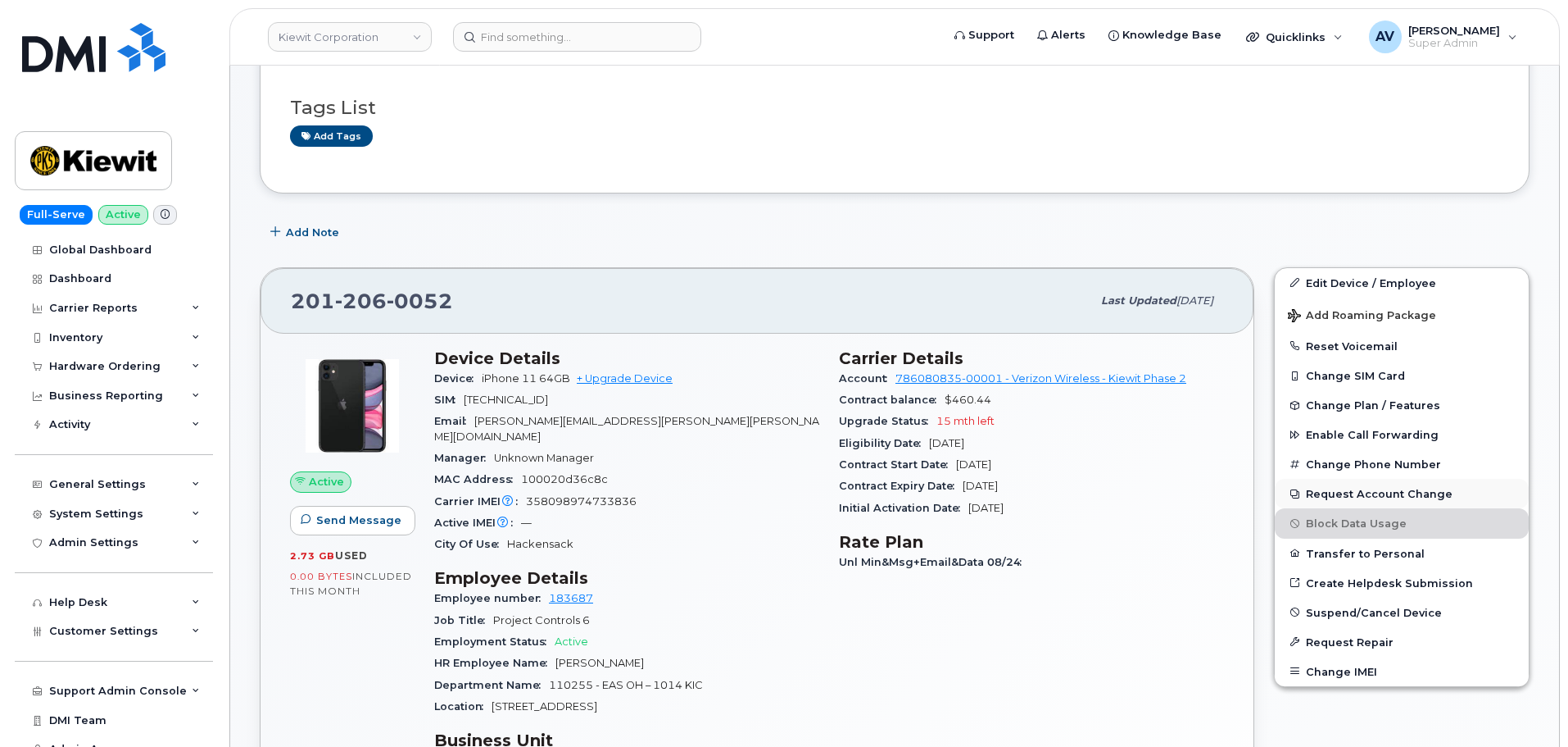
scroll to position [246, 0]
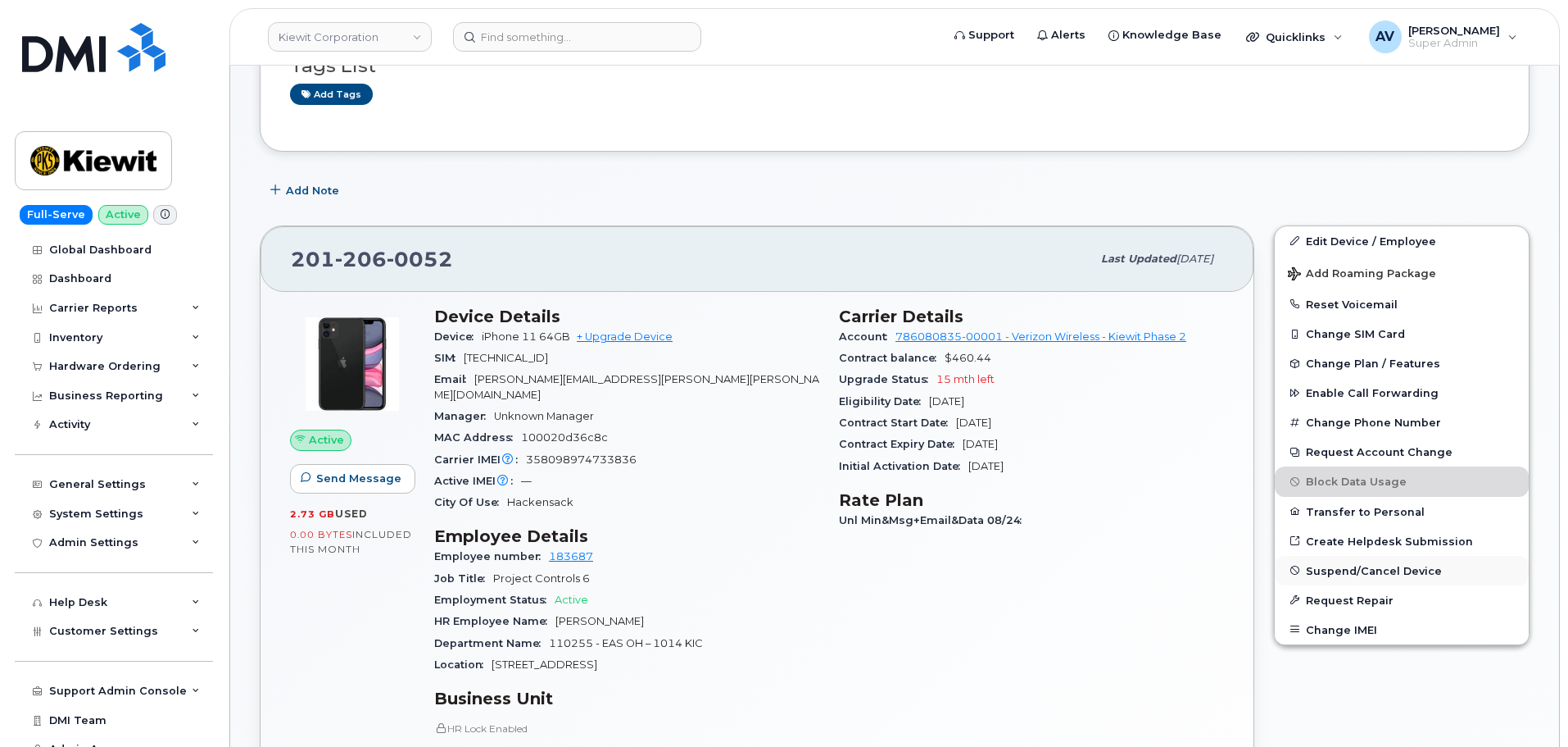
click at [1377, 574] on span "Suspend/Cancel Device" at bounding box center [1373, 569] width 136 height 12
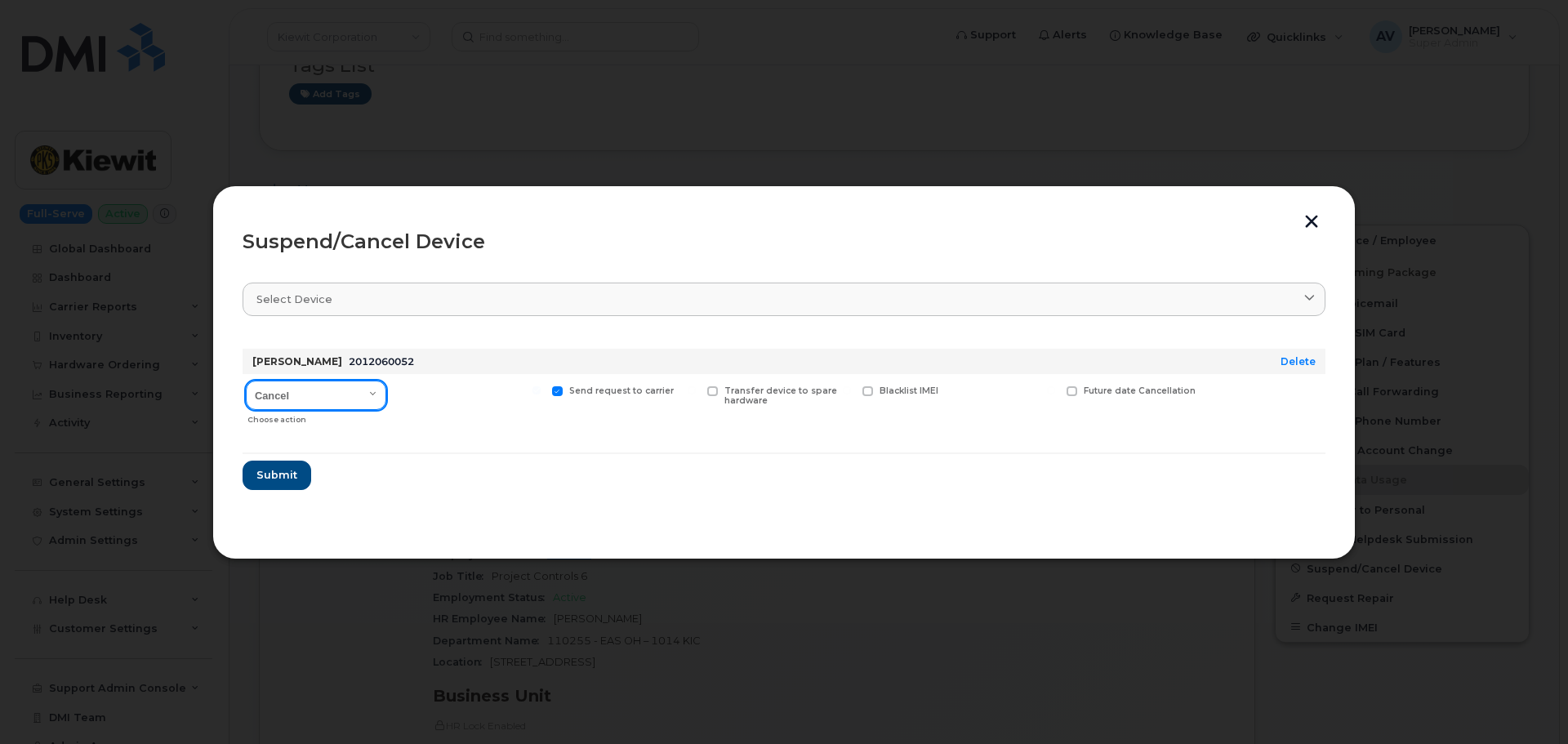
click at [345, 385] on select "Cancel Suspend - Reduced Rate Suspend - Full Rate Suspend - Lost Device/Stolen …" at bounding box center [316, 395] width 140 height 29
select select "[object Object]"
click at [246, 380] on select "Cancel Suspend - Reduced Rate Suspend - Full Rate Suspend - Lost Device/Stolen …" at bounding box center [316, 395] width 140 height 29
click at [301, 468] on button "Submit" at bounding box center [275, 475] width 67 height 29
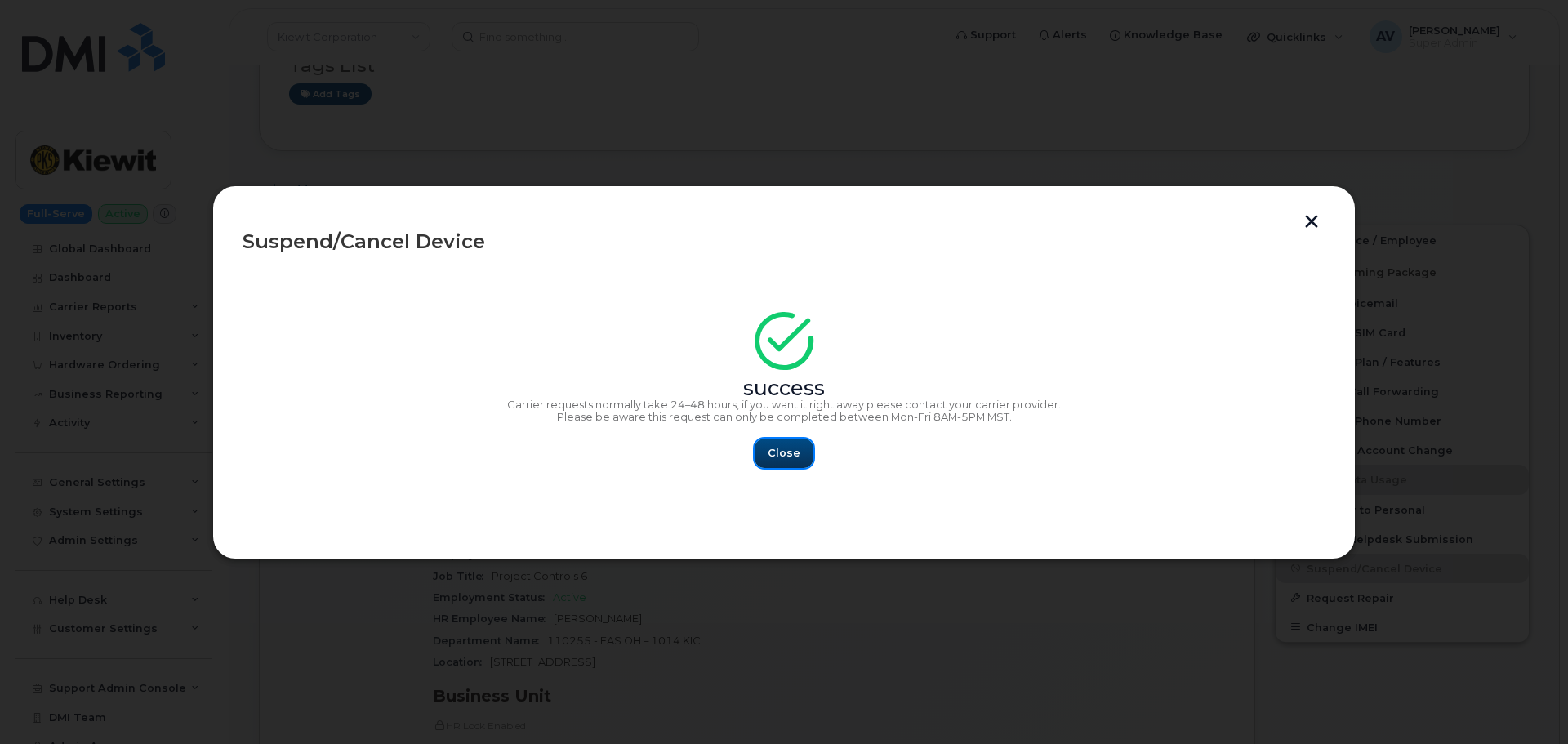
click at [794, 447] on span "Close" at bounding box center [783, 452] width 32 height 16
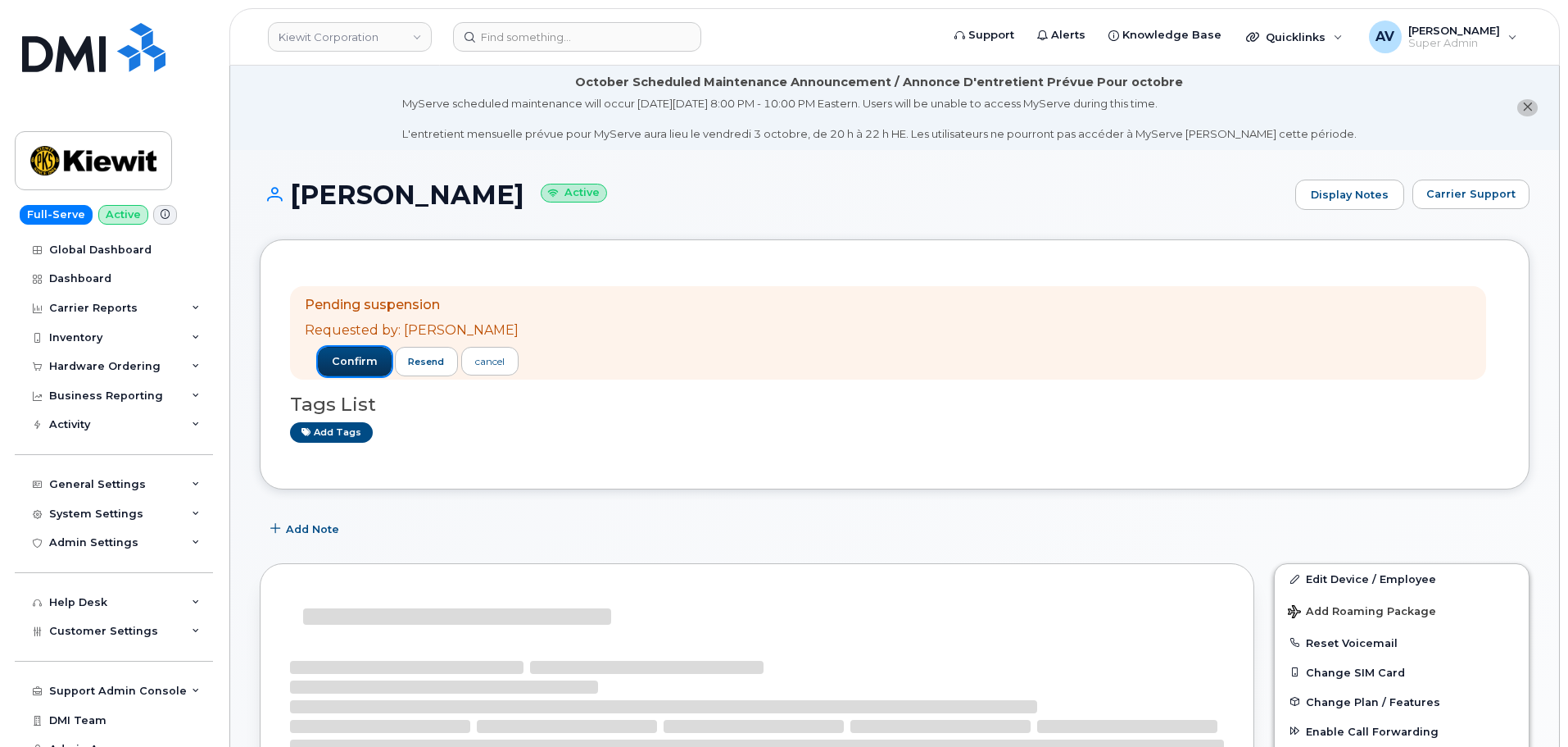
click at [358, 365] on span "confirm" at bounding box center [355, 361] width 46 height 15
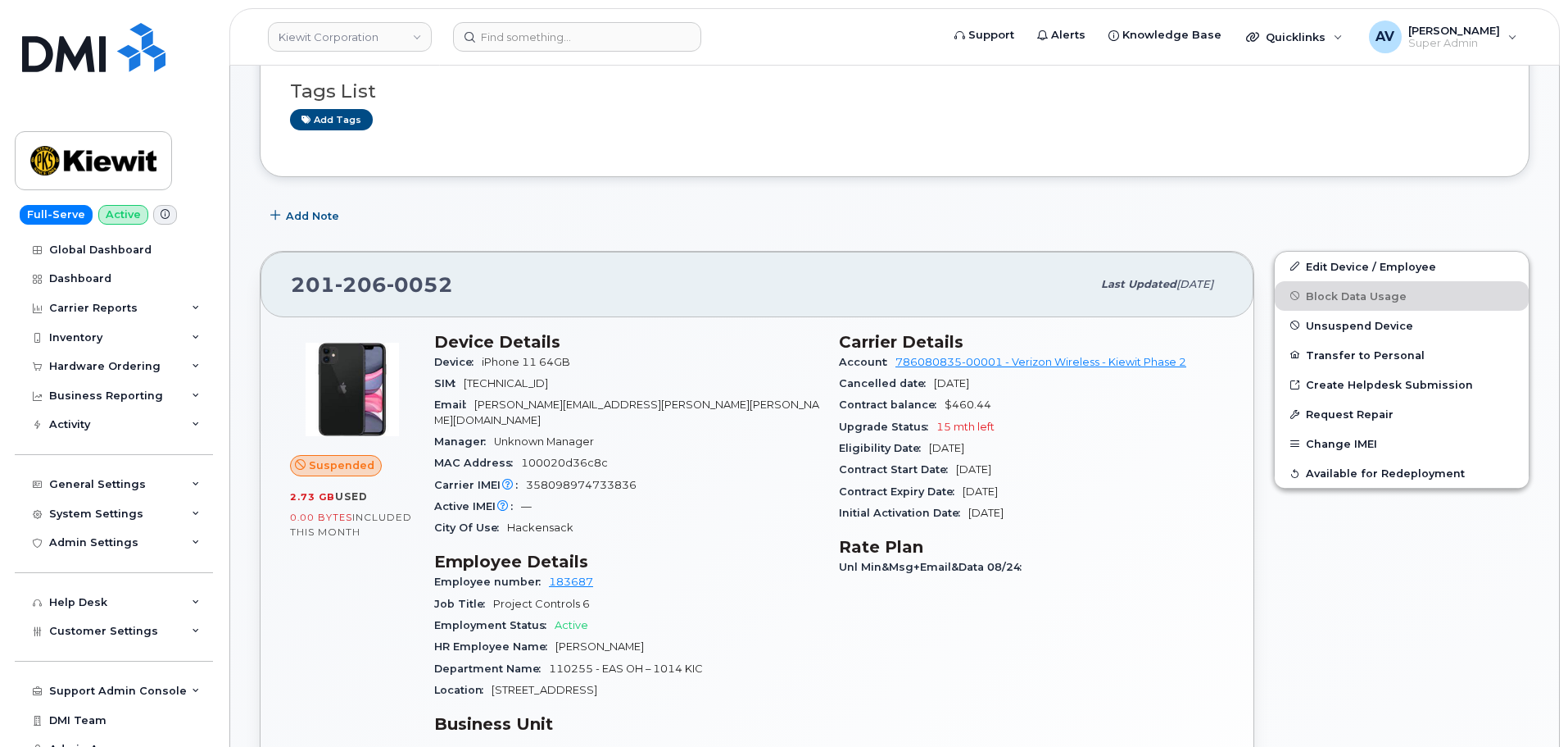
scroll to position [246, 0]
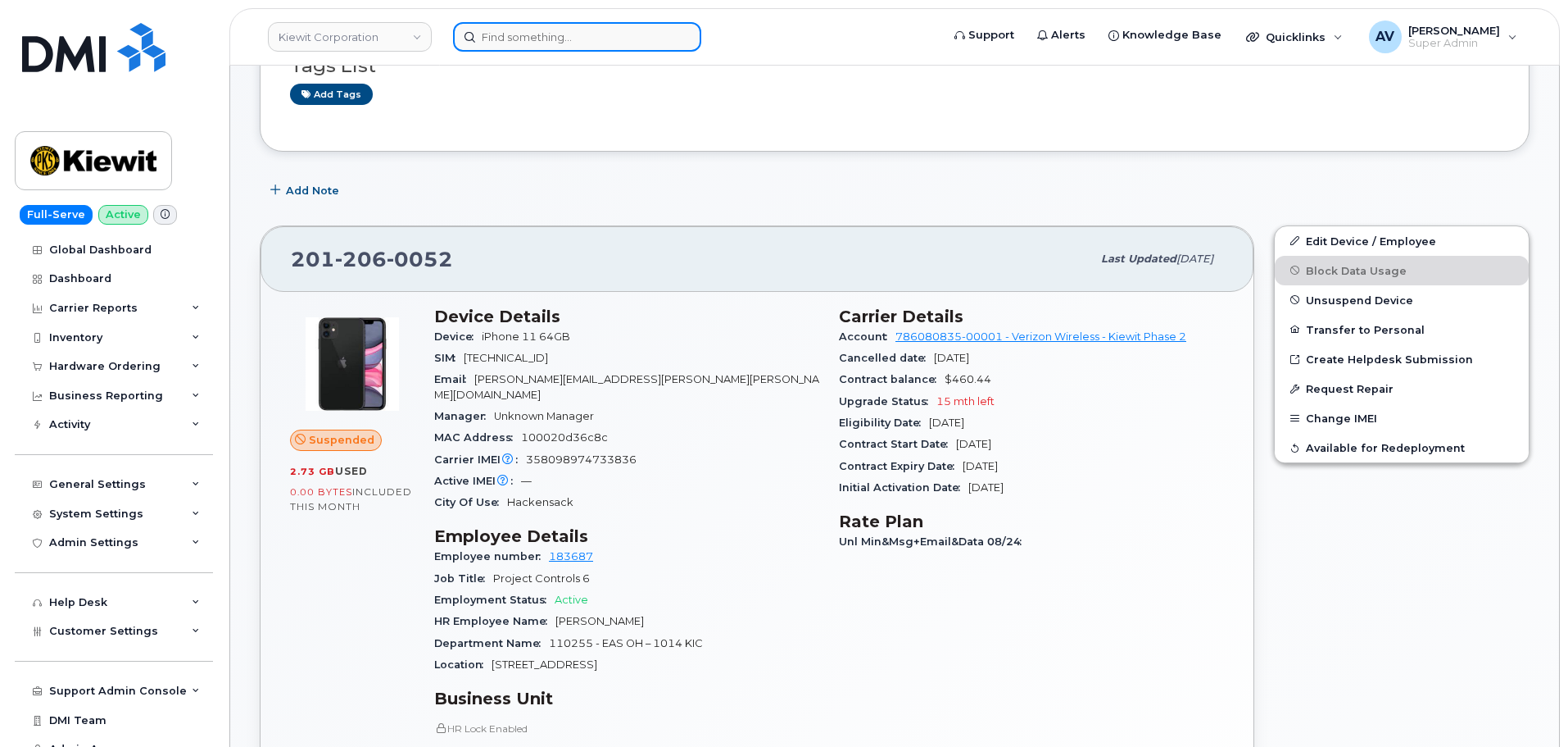
click at [568, 38] on input at bounding box center [577, 37] width 249 height 30
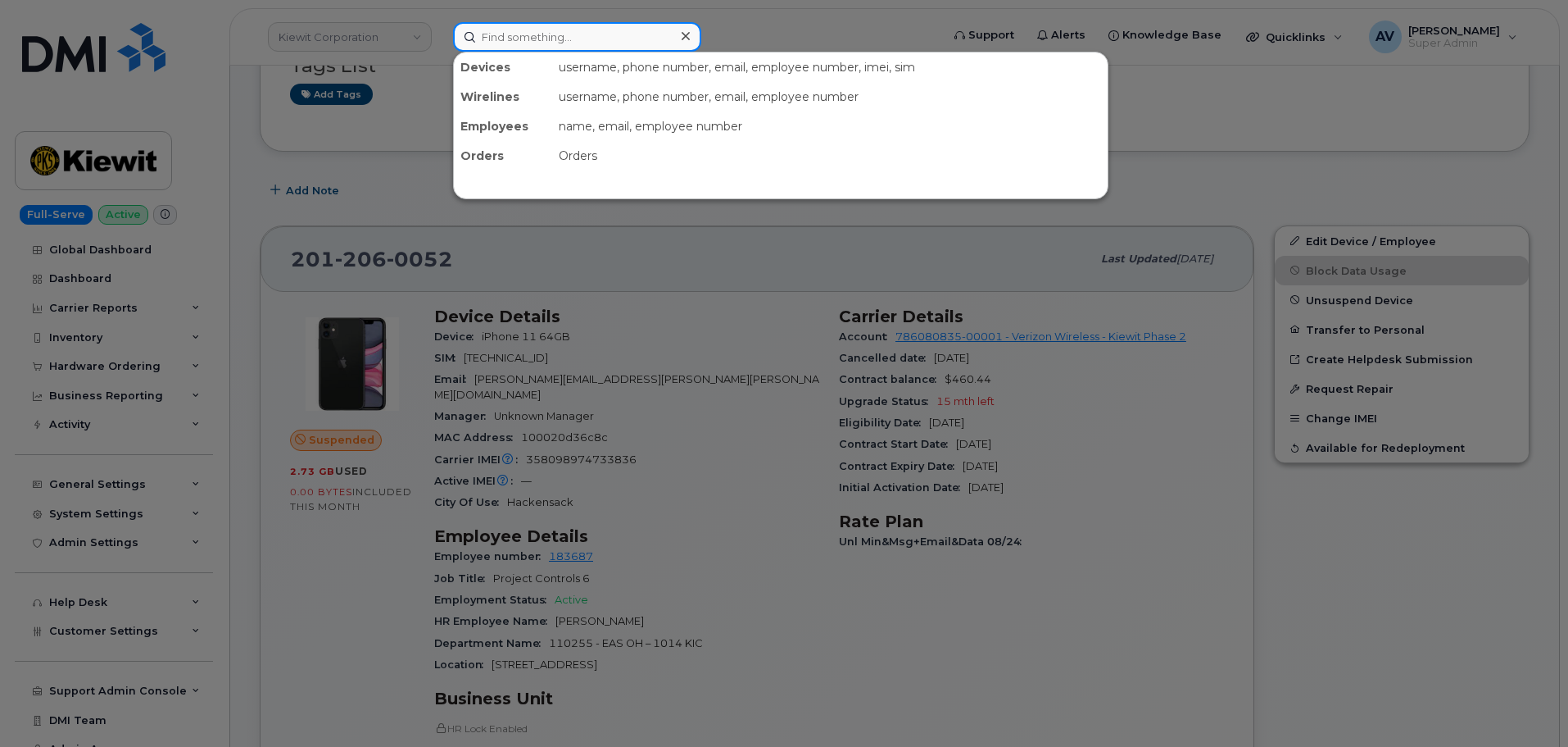
paste input "[PHONE_NUMBER]"
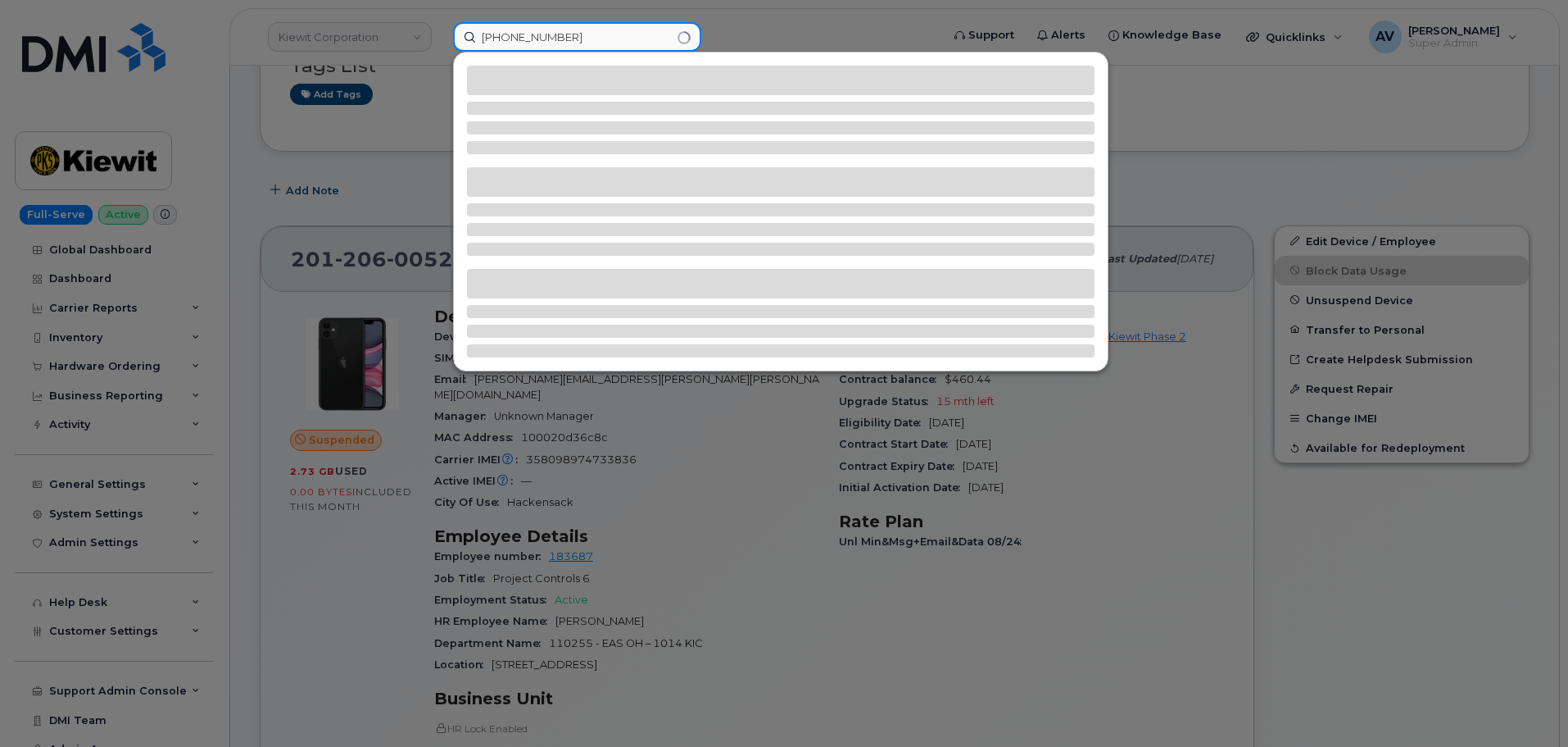
type input "[PHONE_NUMBER]"
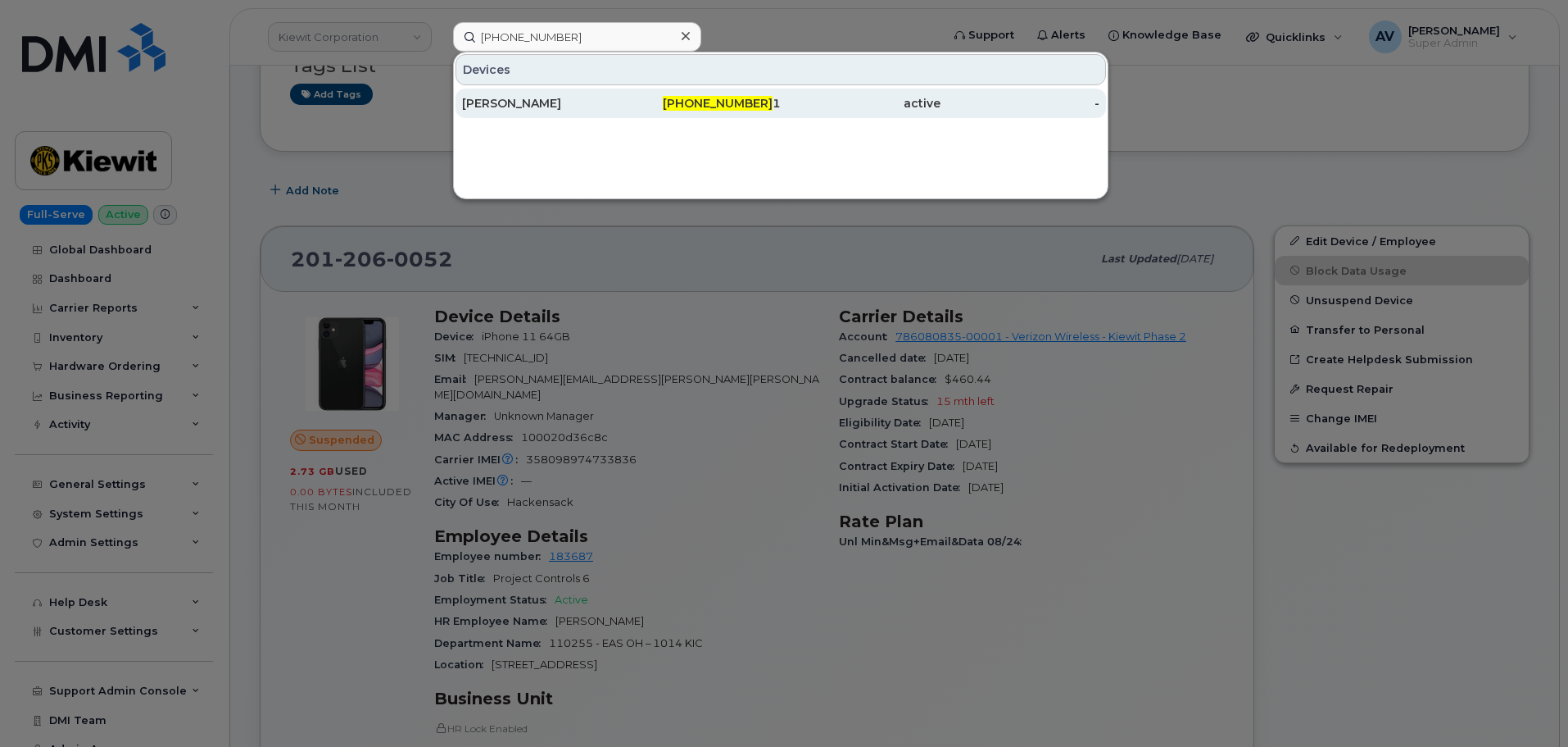
click at [590, 106] on div "[PERSON_NAME]" at bounding box center [541, 104] width 160 height 17
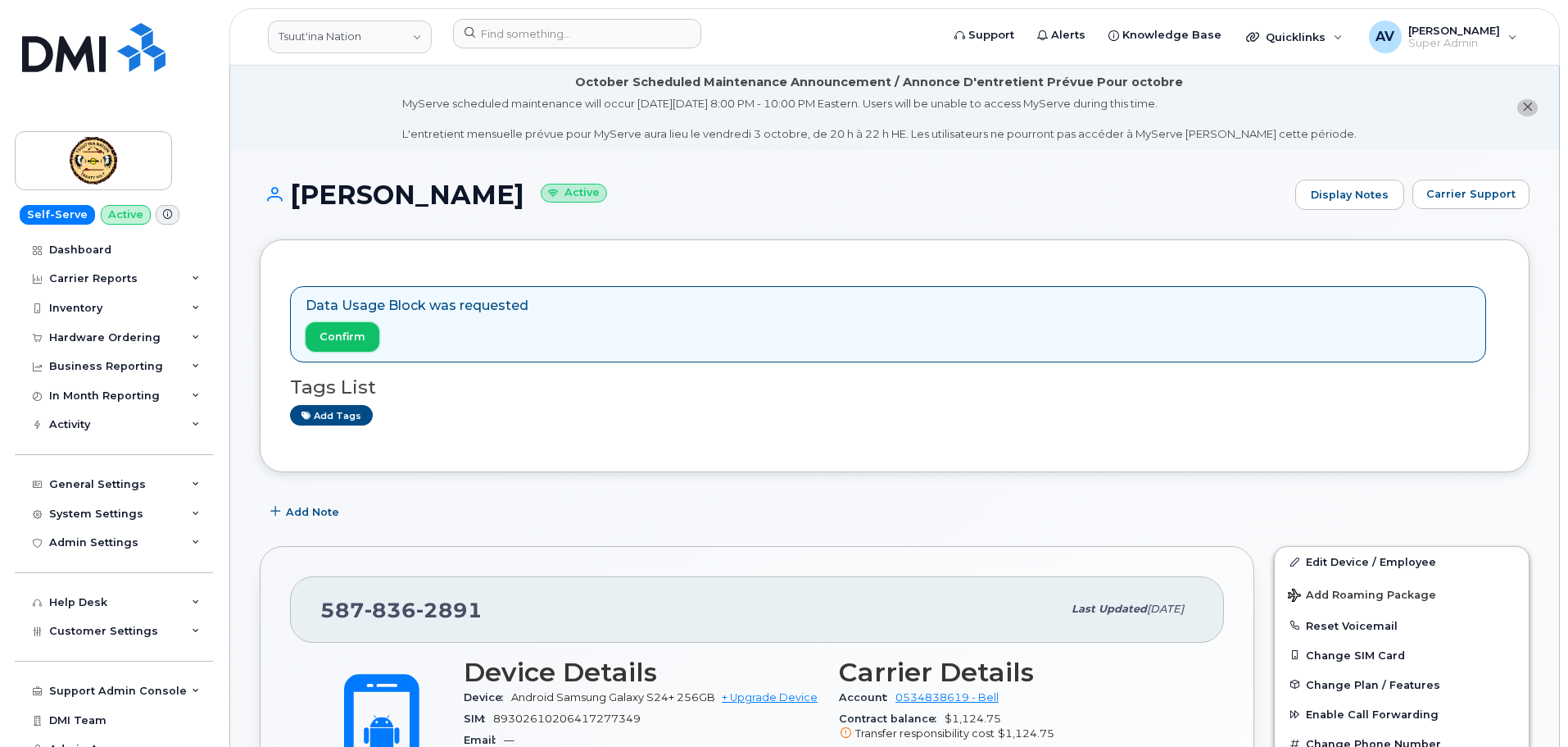
click at [344, 336] on span "Confirm" at bounding box center [343, 337] width 46 height 16
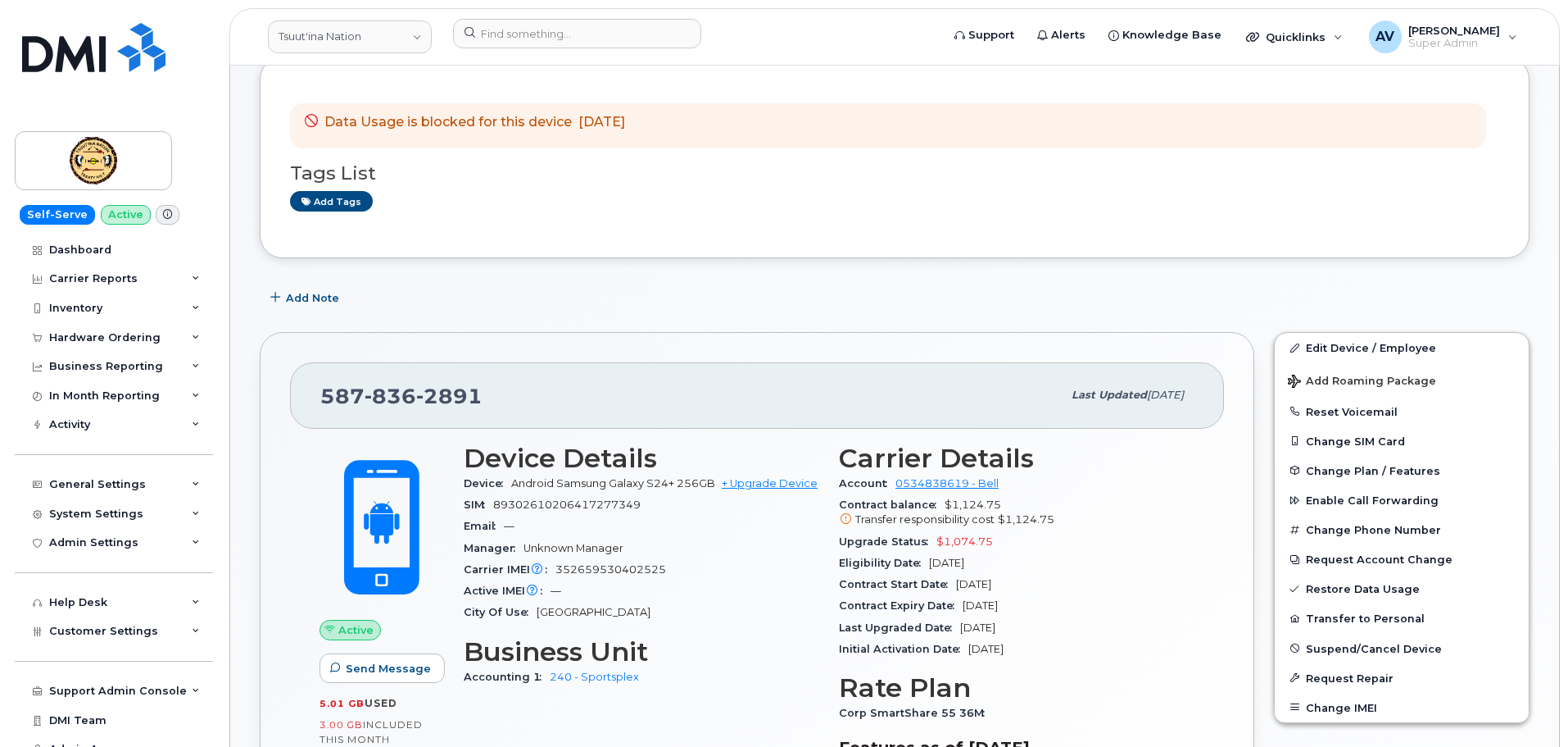
scroll to position [246, 0]
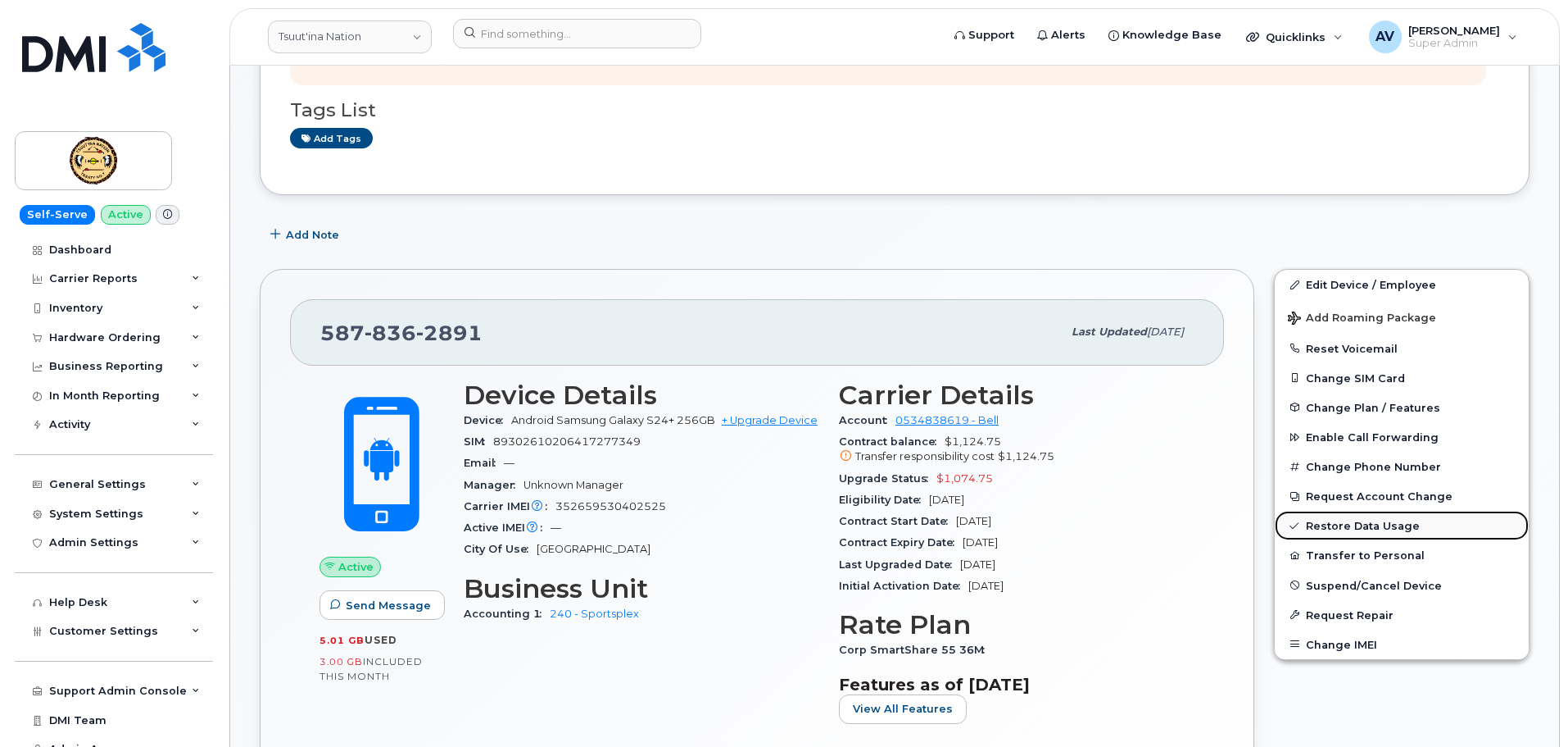
click at [1355, 525] on link "Restore Data Usage" at bounding box center [1402, 525] width 254 height 30
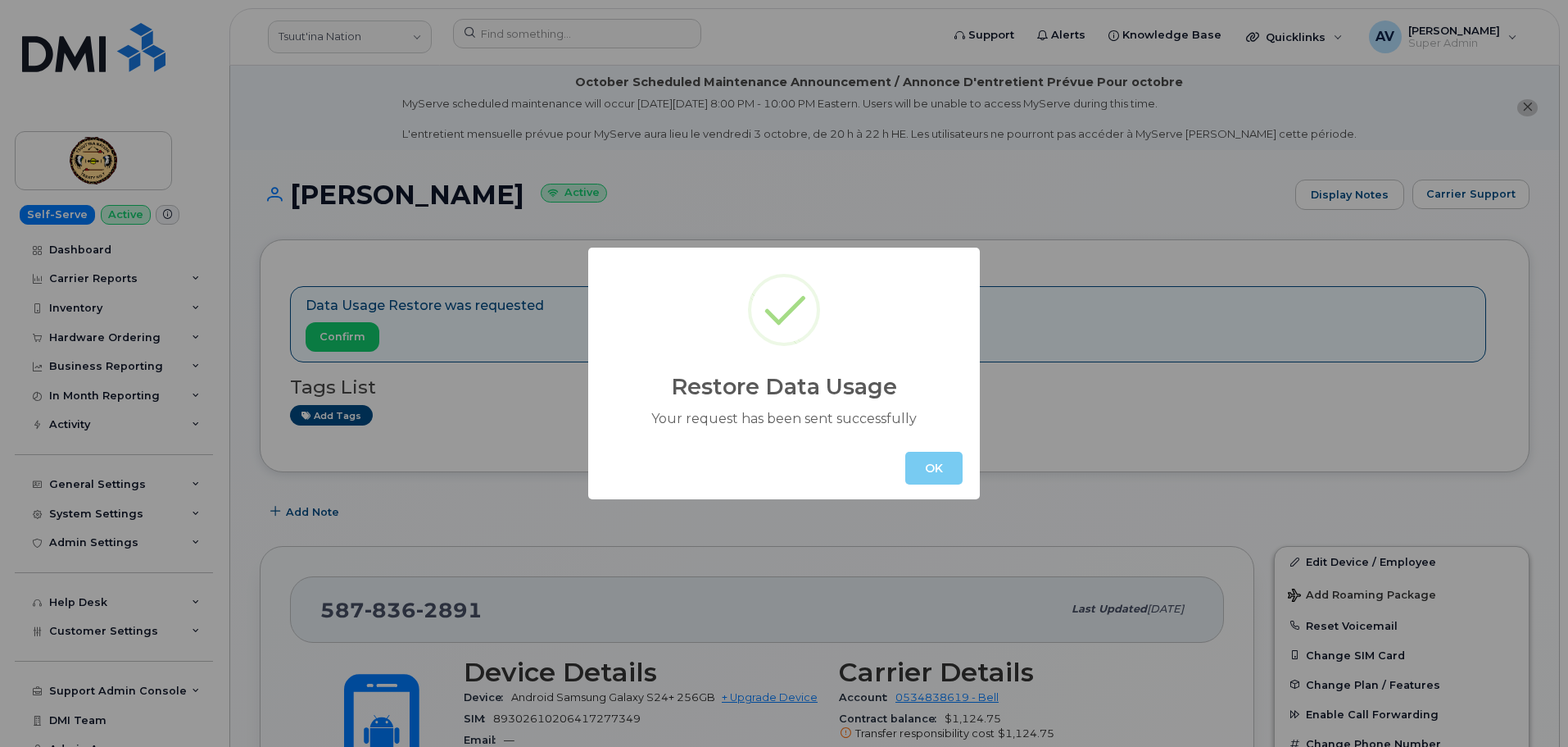
click at [940, 467] on button "OK" at bounding box center [934, 468] width 57 height 32
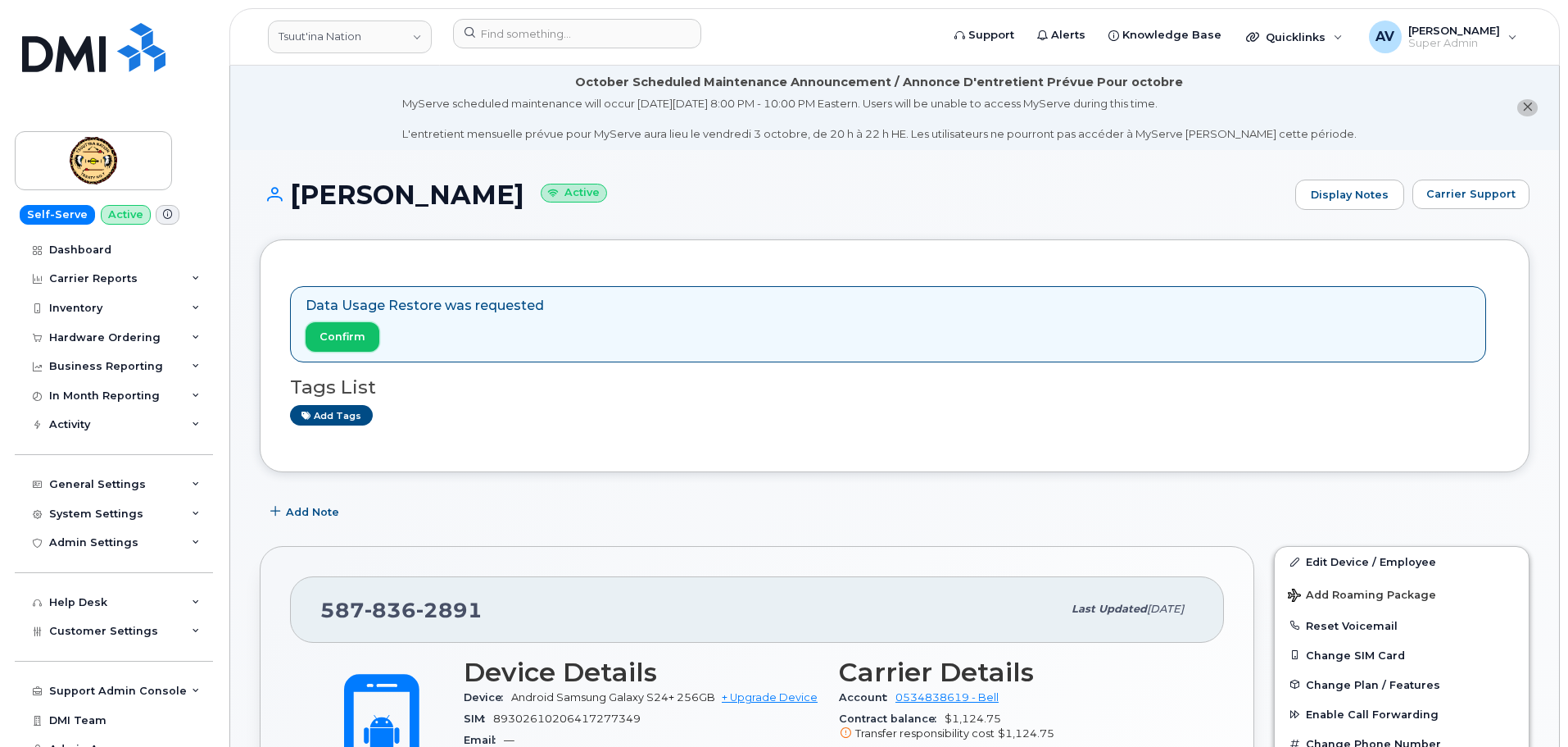
click at [352, 336] on span "Confirm" at bounding box center [343, 337] width 46 height 16
